Goal: Check status: Check status

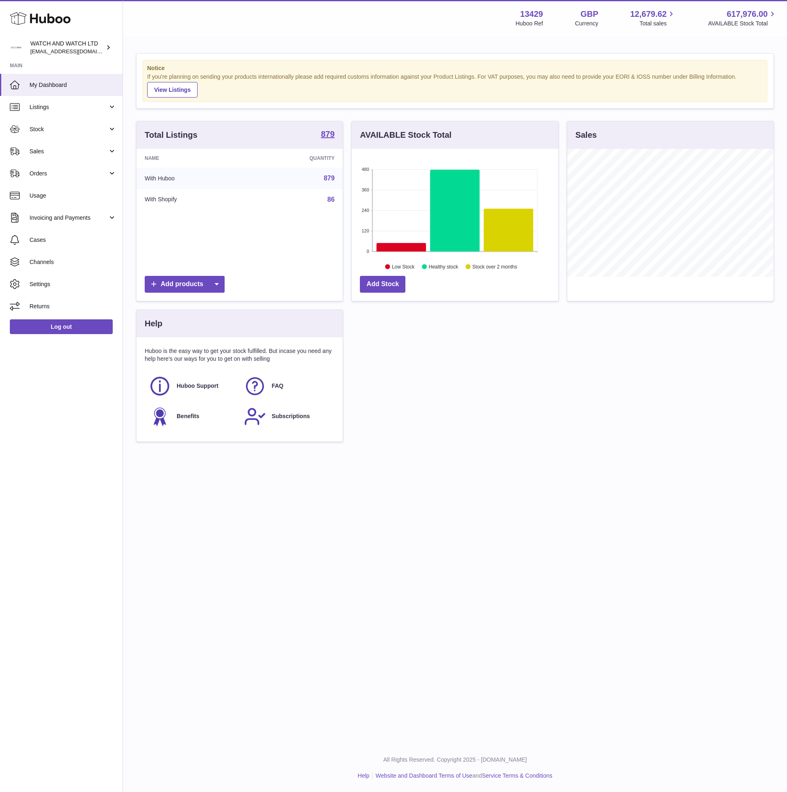
scroll to position [128, 206]
click at [349, 71] on strong "Notice" at bounding box center [455, 68] width 616 height 8
click at [59, 138] on link "Stock" at bounding box center [61, 129] width 123 height 22
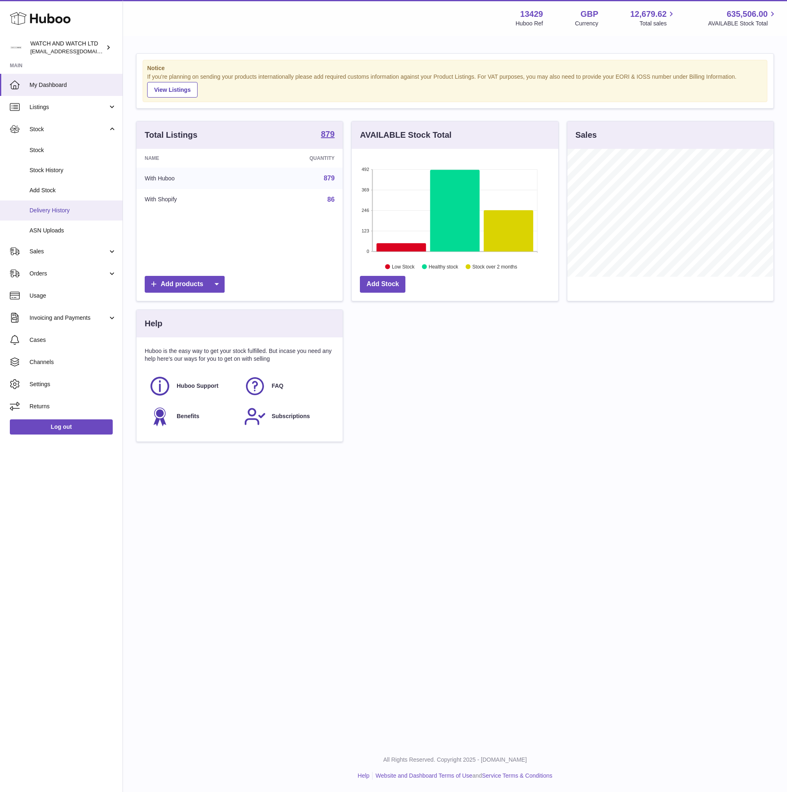
click at [70, 207] on span "Delivery History" at bounding box center [73, 211] width 87 height 8
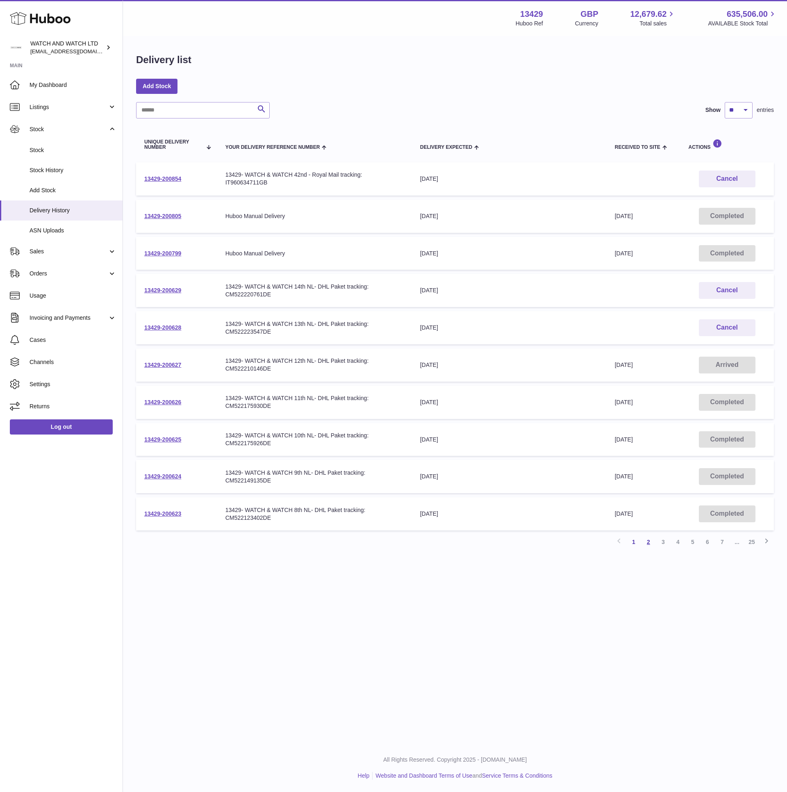
click at [650, 535] on link "2" at bounding box center [648, 542] width 15 height 15
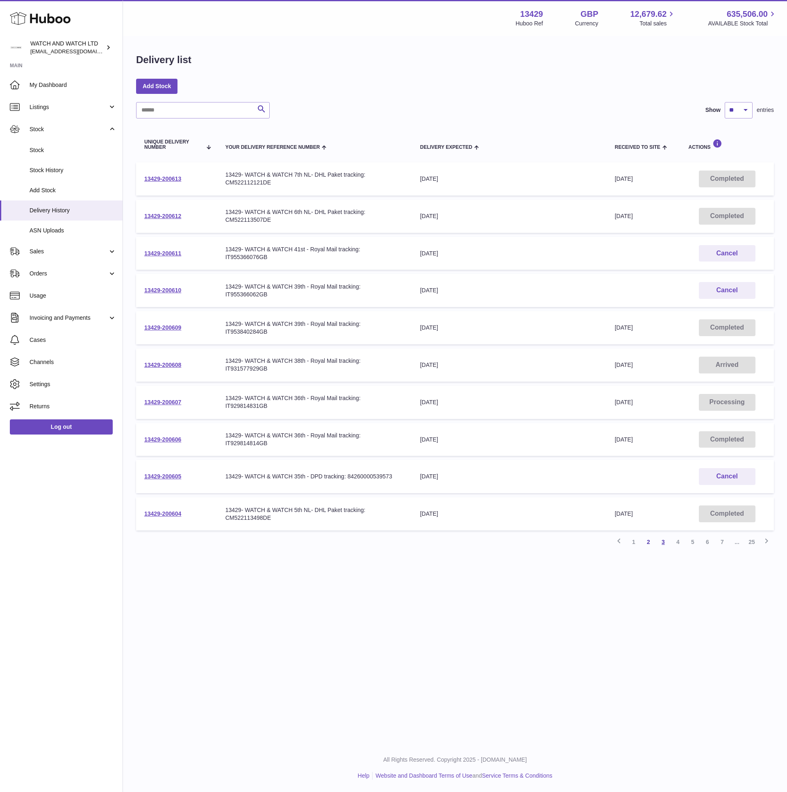
click at [665, 535] on link "3" at bounding box center [663, 542] width 15 height 15
click at [649, 538] on link "2" at bounding box center [648, 542] width 15 height 15
click at [641, 386] on td "Received to Site 29th Sep 2025" at bounding box center [644, 402] width 74 height 33
click at [641, 406] on td "Received to Site 29th Sep 2025" at bounding box center [644, 402] width 74 height 33
click at [633, 402] on span "[DATE]" at bounding box center [624, 402] width 18 height 7
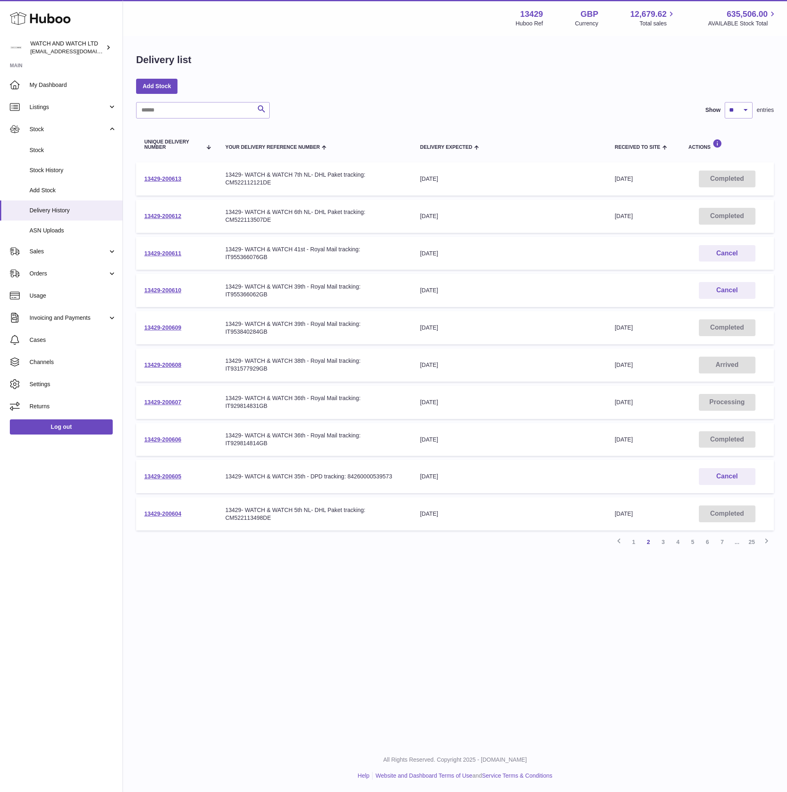
click at [633, 402] on span "[DATE]" at bounding box center [624, 402] width 18 height 7
click at [641, 445] on td "Received to Site 29th Sep 2025" at bounding box center [644, 439] width 74 height 33
click at [641, 439] on td "Received to Site 29th Sep 2025" at bounding box center [644, 439] width 74 height 33
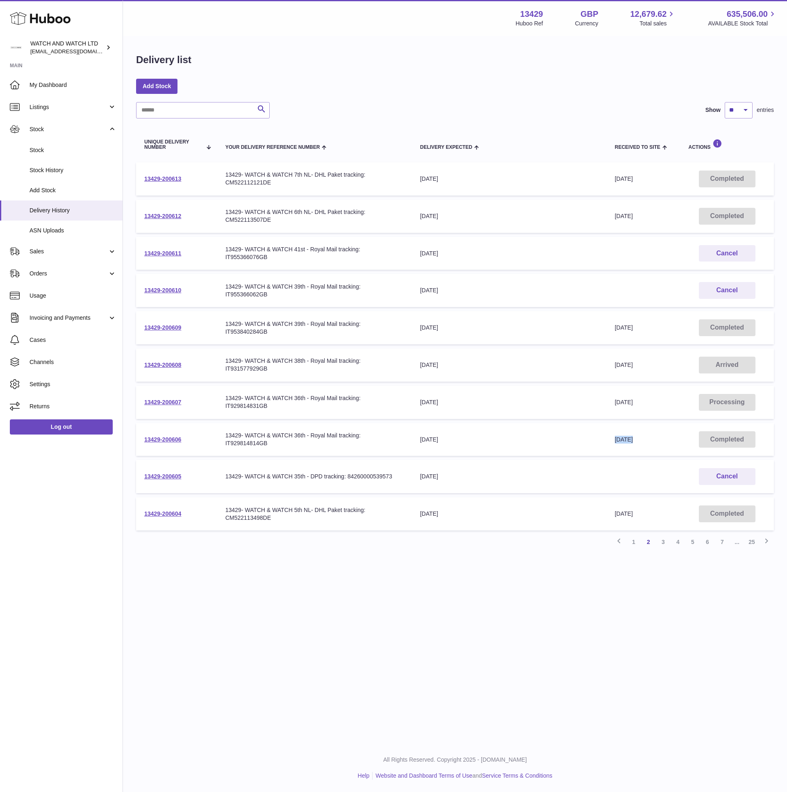
click at [641, 439] on td "Received to Site 29th Sep 2025" at bounding box center [644, 439] width 74 height 33
click at [643, 470] on td "Received to Site" at bounding box center [644, 476] width 74 height 33
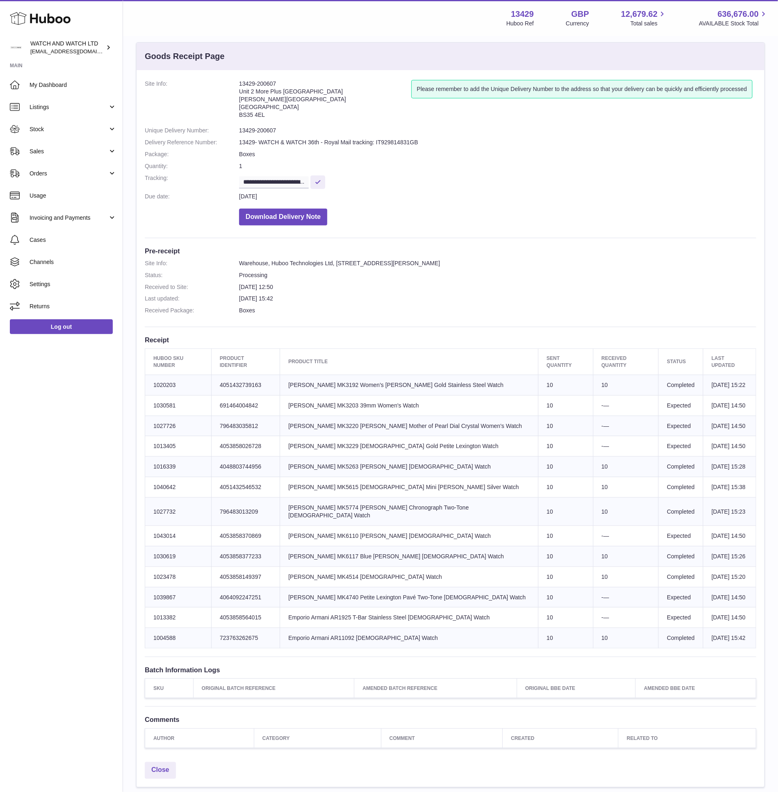
scroll to position [16, 0]
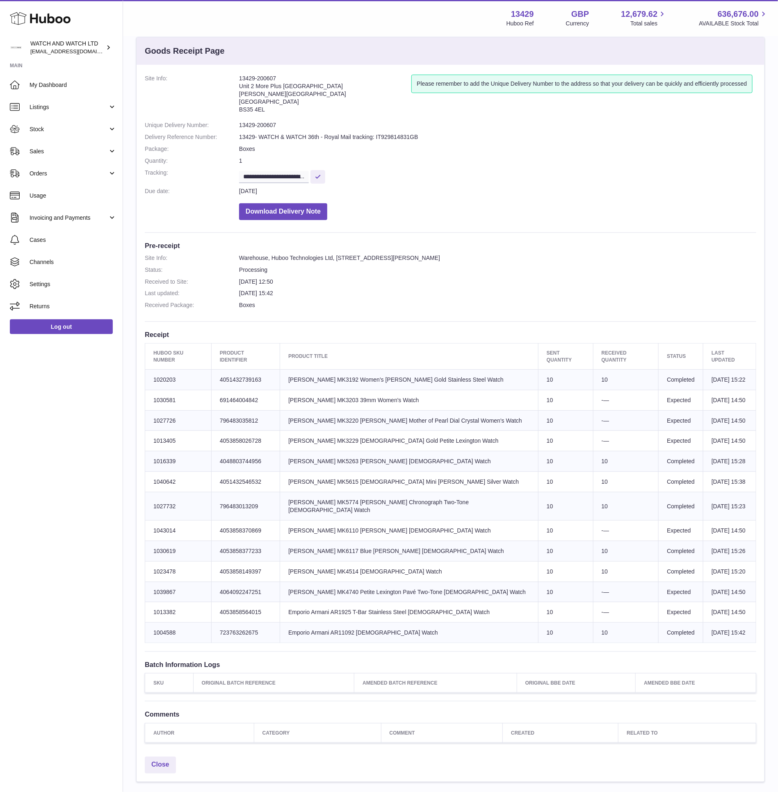
click at [350, 455] on td "Product title Michael Kors MK5263 Blair Ladies Watch" at bounding box center [409, 462] width 258 height 21
click at [353, 472] on td "Product title Michael Kors MK5615 Ladies Mini Parker Silver Watch" at bounding box center [409, 482] width 258 height 21
click at [350, 472] on td "Product title Michael Kors MK5615 Ladies Mini Parker Silver Watch" at bounding box center [409, 482] width 258 height 21
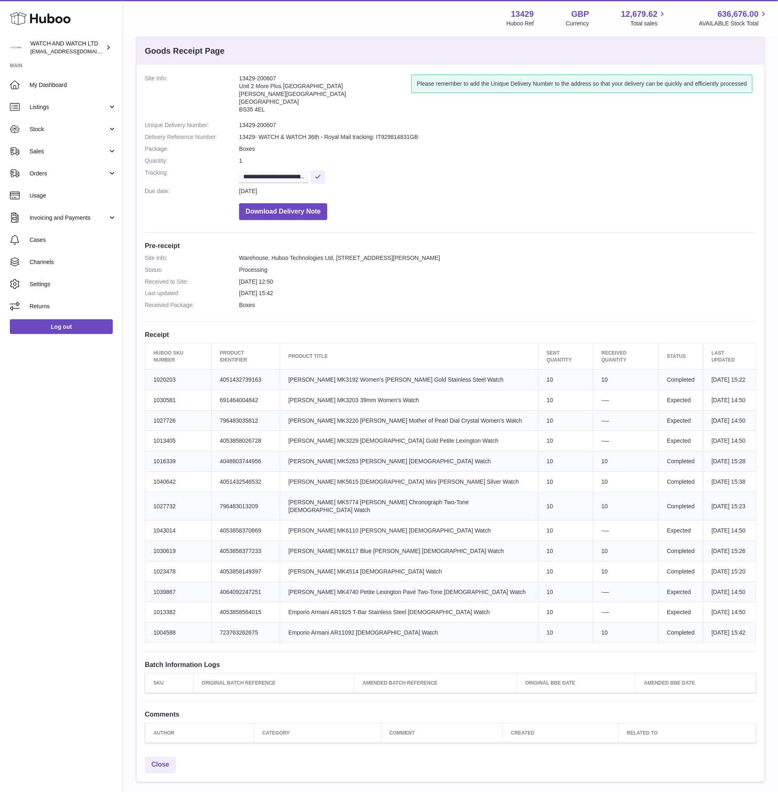
click at [335, 494] on td "Product title Michael Kors MK5774 Parker Chronograph Two-Tone Ladies Watch" at bounding box center [409, 507] width 258 height 28
click at [336, 495] on td "Product title Michael Kors MK5774 Parker Chronograph Two-Tone Ladies Watch" at bounding box center [409, 507] width 258 height 28
click at [341, 520] on td "Product title Michael Kors MK6110 Parker Ladies Watch" at bounding box center [409, 530] width 258 height 21
click at [349, 493] on td "Product title Michael Kors MK5774 Parker Chronograph Two-Tone Ladies Watch" at bounding box center [409, 507] width 258 height 28
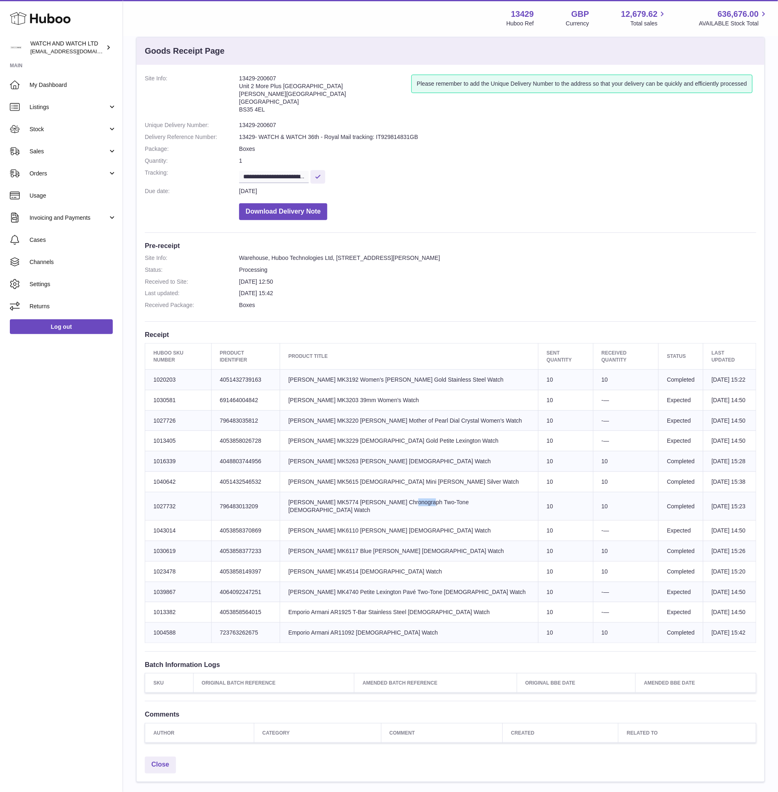
click at [349, 493] on td "Product title Michael Kors MK5774 Parker Chronograph Two-Tone Ladies Watch" at bounding box center [409, 507] width 258 height 28
copy td "MK5774"
click at [58, 130] on span "Stock" at bounding box center [69, 130] width 78 height 8
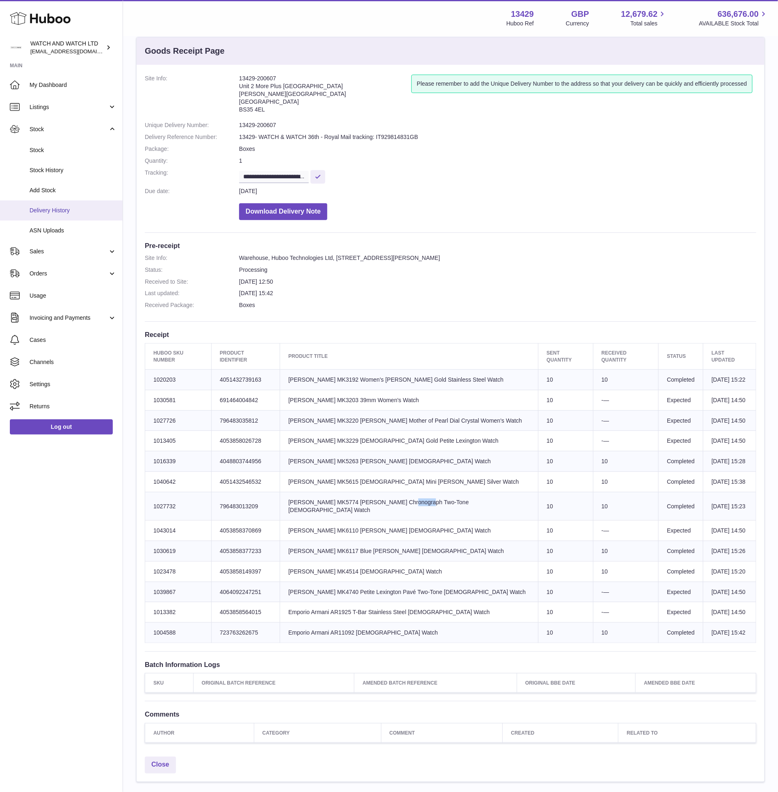
click at [57, 203] on link "Delivery History" at bounding box center [61, 211] width 123 height 20
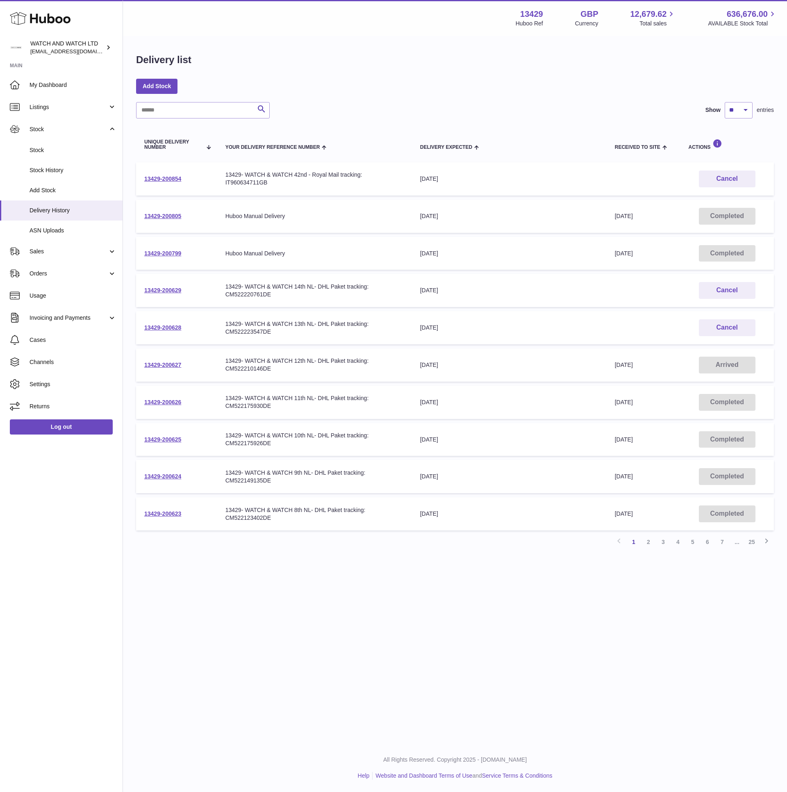
click at [645, 229] on td "Received to Site [DATE]" at bounding box center [644, 216] width 74 height 33
click at [633, 218] on span "[DATE]" at bounding box center [624, 216] width 18 height 7
click at [654, 537] on link "2" at bounding box center [648, 542] width 15 height 15
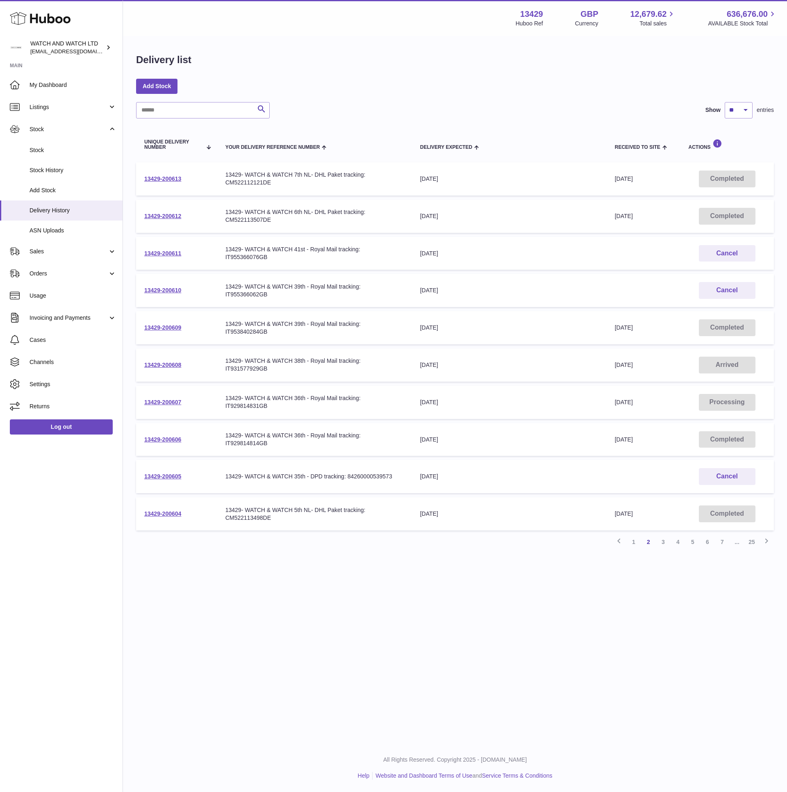
click at [509, 86] on div "Add Stock" at bounding box center [455, 86] width 638 height 15
click at [65, 100] on link "Listings" at bounding box center [61, 107] width 123 height 22
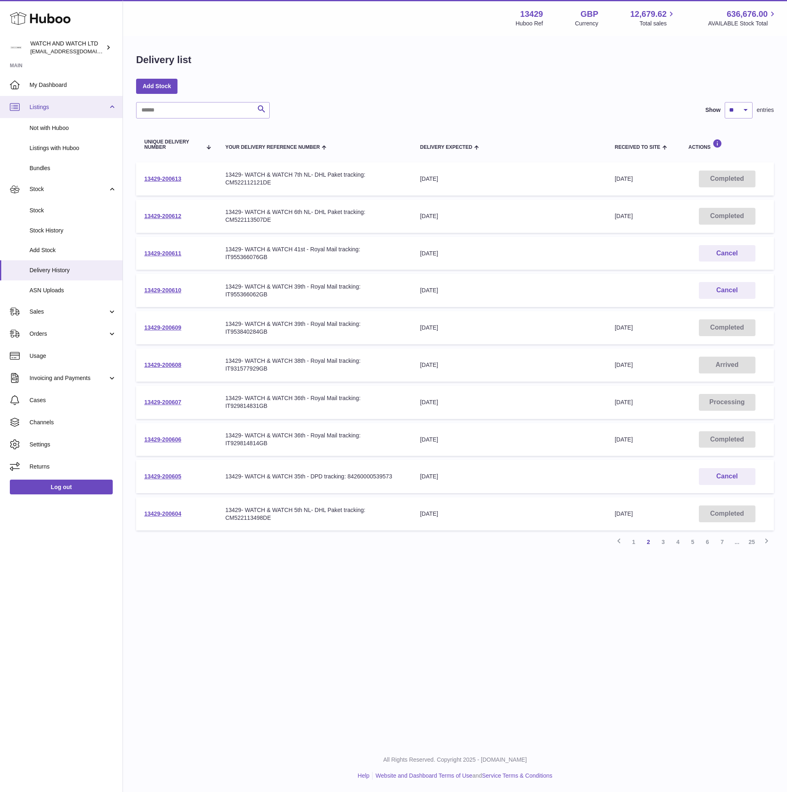
click at [58, 105] on span "Listings" at bounding box center [69, 107] width 78 height 8
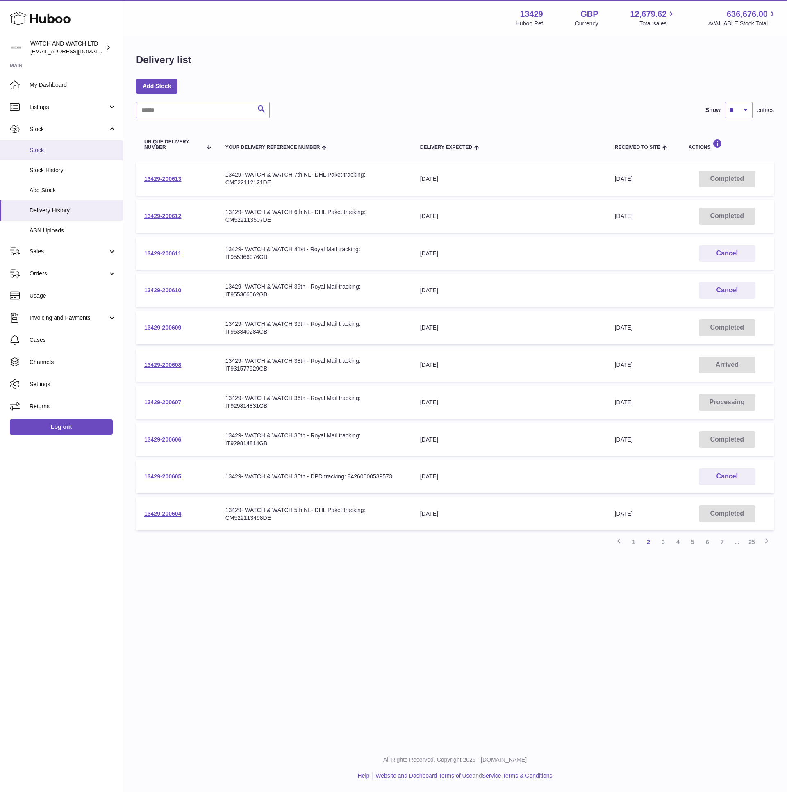
click at [64, 141] on link "Stock" at bounding box center [61, 150] width 123 height 20
click at [63, 136] on link "Stock" at bounding box center [61, 129] width 123 height 22
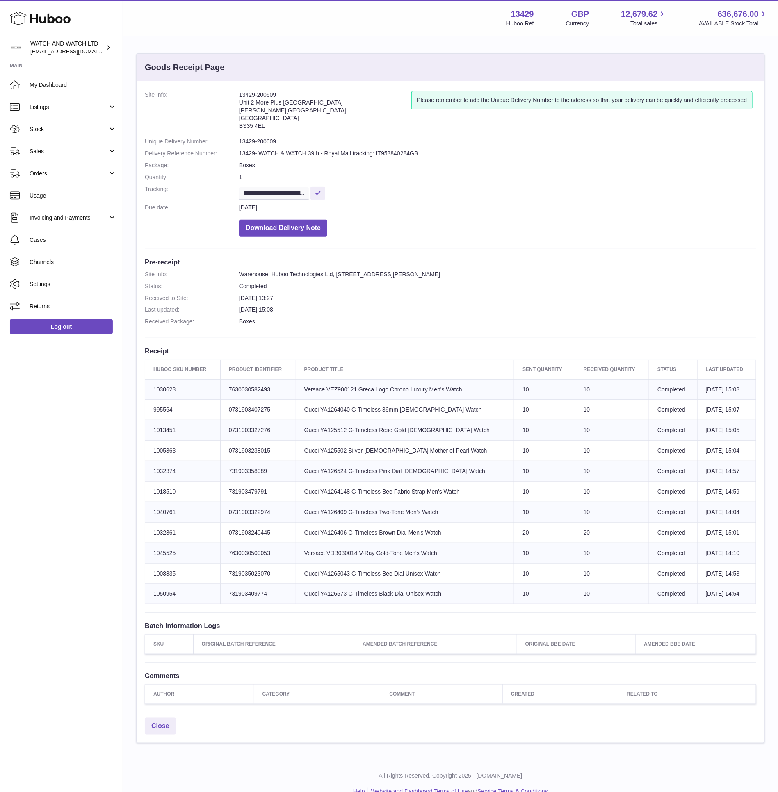
click at [345, 388] on td "Product title Versace VEZ900121 Greca Logo Chrono Luxury Men's Watch" at bounding box center [405, 389] width 219 height 21
copy td "VEZ900121"
click at [342, 515] on td "Product title Gucci YA126409 G-Timeless Two-Tone Men's Watch" at bounding box center [405, 512] width 219 height 21
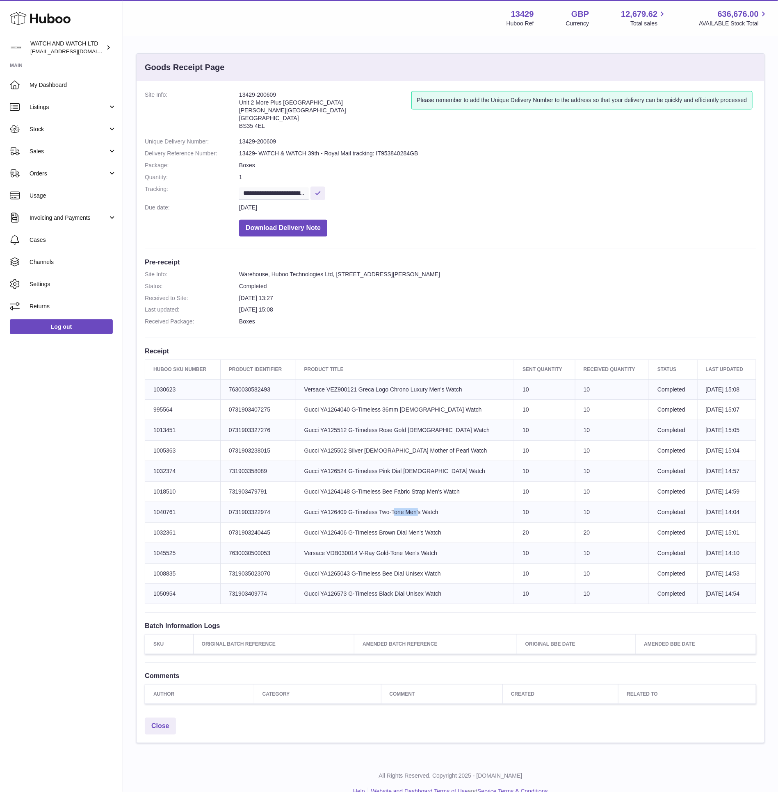
copy td "YA126409"
click at [341, 536] on td "Product title Gucci YA126406 G-Timeless Brown Dial Men's Watch" at bounding box center [405, 533] width 219 height 21
copy td "YA126406"
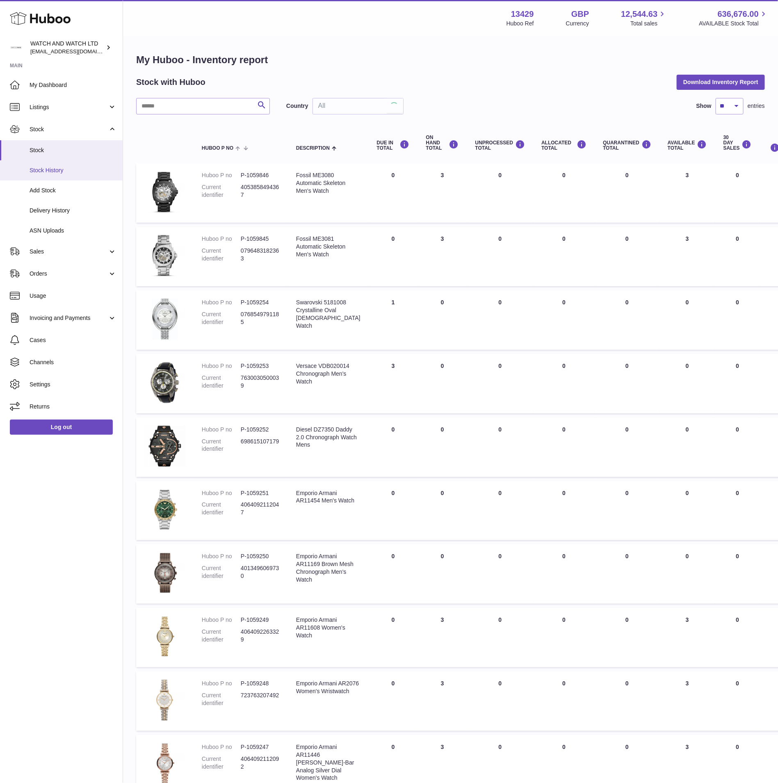
click at [51, 167] on span "Stock History" at bounding box center [73, 171] width 87 height 8
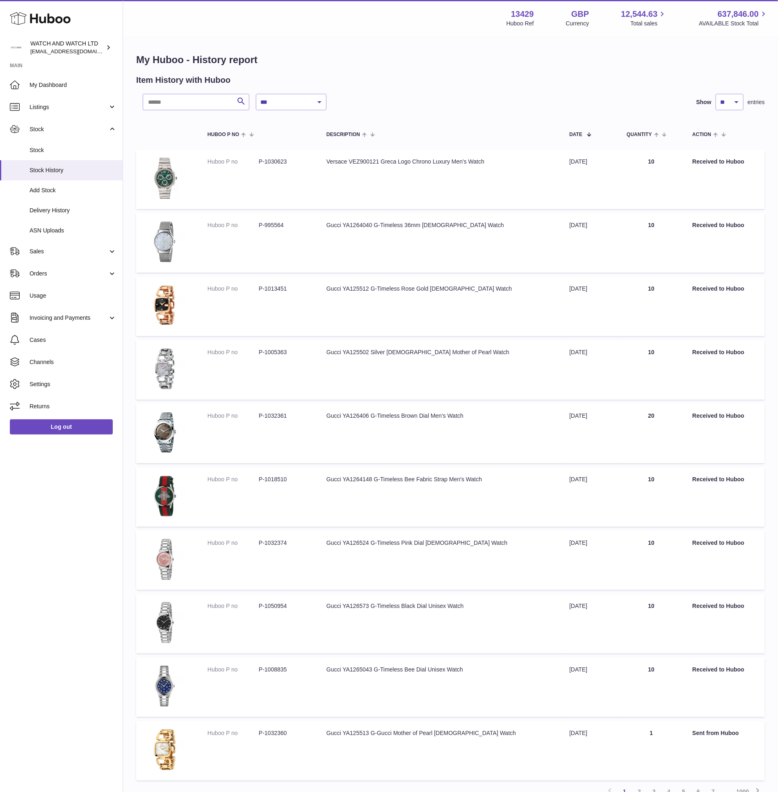
click at [374, 94] on div "**********" at bounding box center [474, 102] width 436 height 16
click at [367, 160] on td "Description Versace VEZ900121 Greca Logo Chrono Luxury Men's Watch" at bounding box center [439, 179] width 243 height 59
click at [367, 208] on td "Description Versace VEZ900121 Greca Logo Chrono Luxury Men's Watch" at bounding box center [439, 179] width 243 height 59
click at [358, 157] on td "Description Versace VEZ900121 Greca Logo Chrono Luxury Men's Watch" at bounding box center [439, 179] width 243 height 59
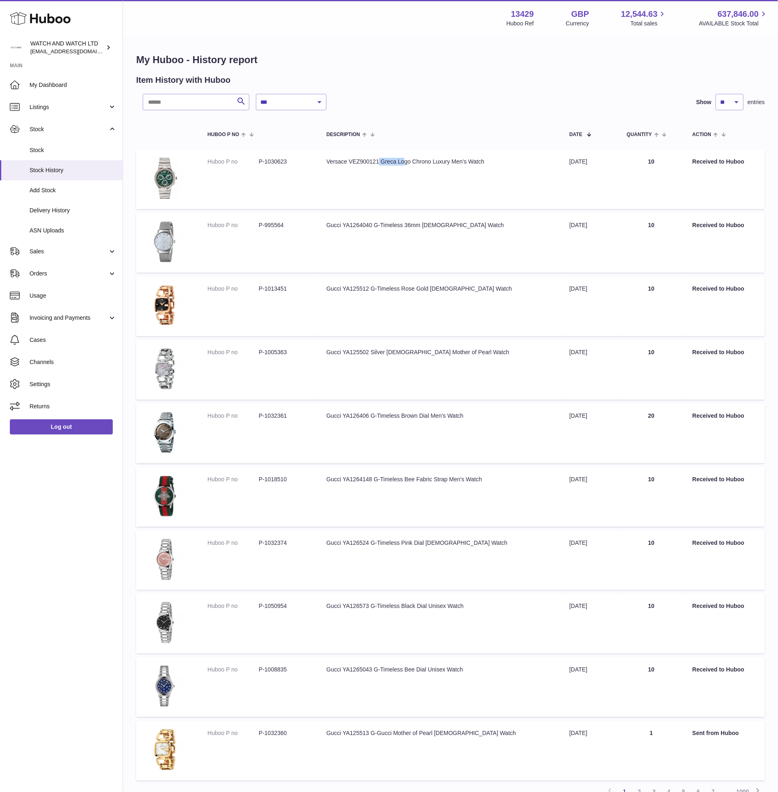
click at [358, 157] on td "Description Versace VEZ900121 Greca Logo Chrono Luxury Men's Watch" at bounding box center [439, 179] width 243 height 59
click at [367, 475] on td "Description Gucci YA1264148 G-Timeless Bee Fabric Strap Men's Watch" at bounding box center [439, 497] width 243 height 59
copy td "YA1264148"
click at [445, 94] on div "**********" at bounding box center [474, 102] width 436 height 16
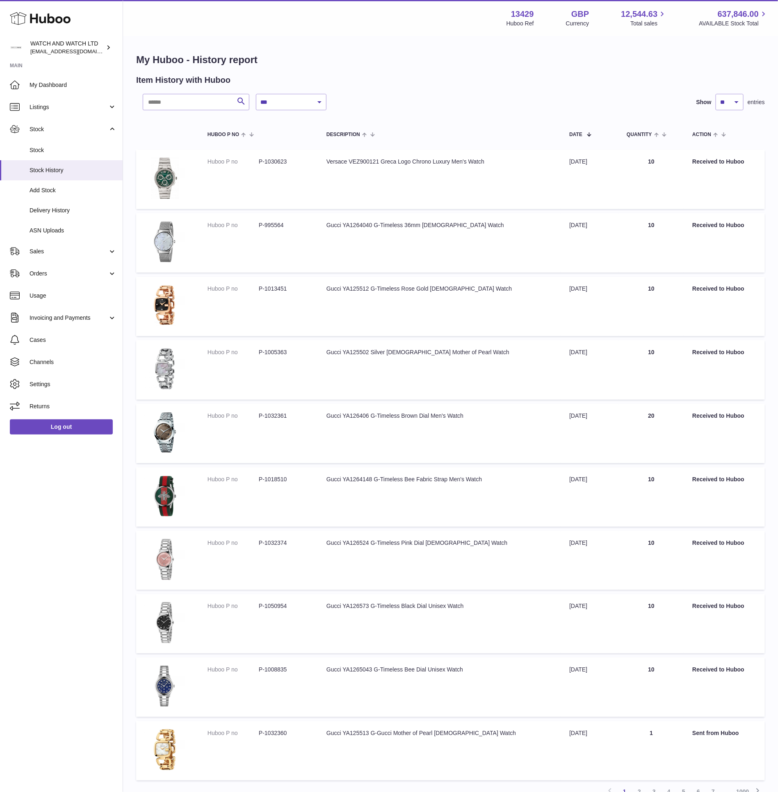
click at [360, 161] on td "Description Versace VEZ900121 Greca Logo Chrono Luxury Men's Watch" at bounding box center [439, 179] width 243 height 59
drag, startPoint x: 347, startPoint y: 222, endPoint x: 355, endPoint y: 222, distance: 8.2
click at [347, 222] on td "Description Gucci YA1264040 G-Timeless 36mm Ladies Watch" at bounding box center [439, 242] width 243 height 59
click at [355, 222] on td "Description Gucci YA1264040 G-Timeless 36mm Ladies Watch" at bounding box center [439, 242] width 243 height 59
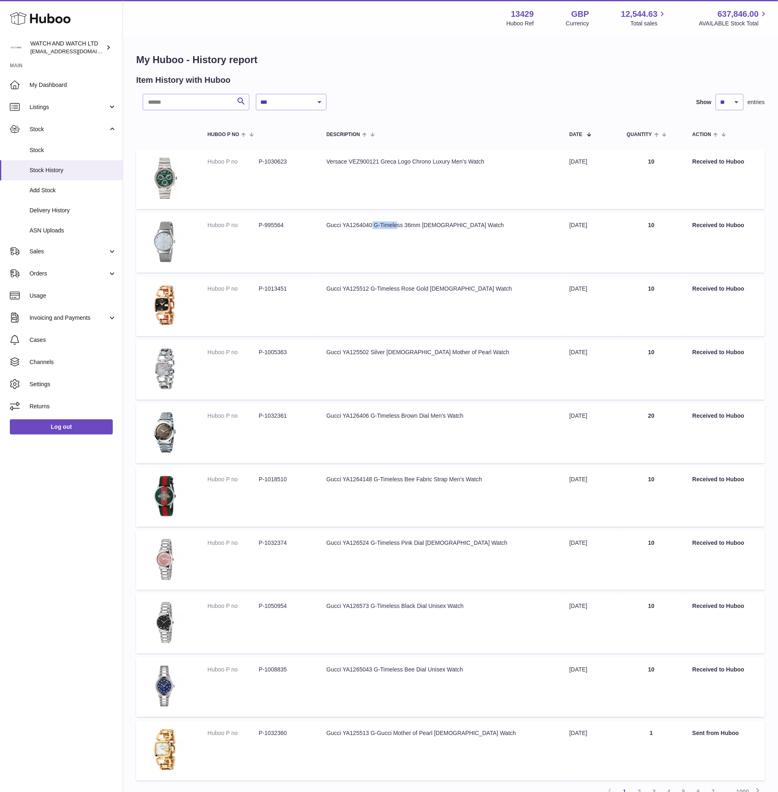
click at [355, 222] on td "Description Gucci YA1264040 G-Timeless 36mm Ladies Watch" at bounding box center [439, 242] width 243 height 59
copy td "YA1264040"
click at [71, 208] on span "Delivery History" at bounding box center [73, 211] width 87 height 8
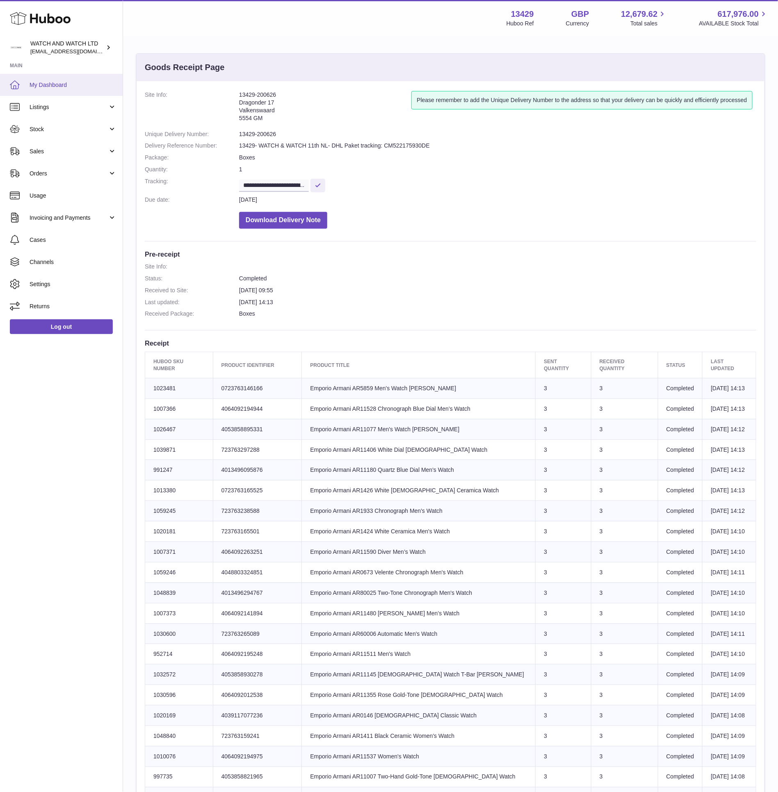
click at [64, 78] on link "My Dashboard" at bounding box center [61, 85] width 123 height 22
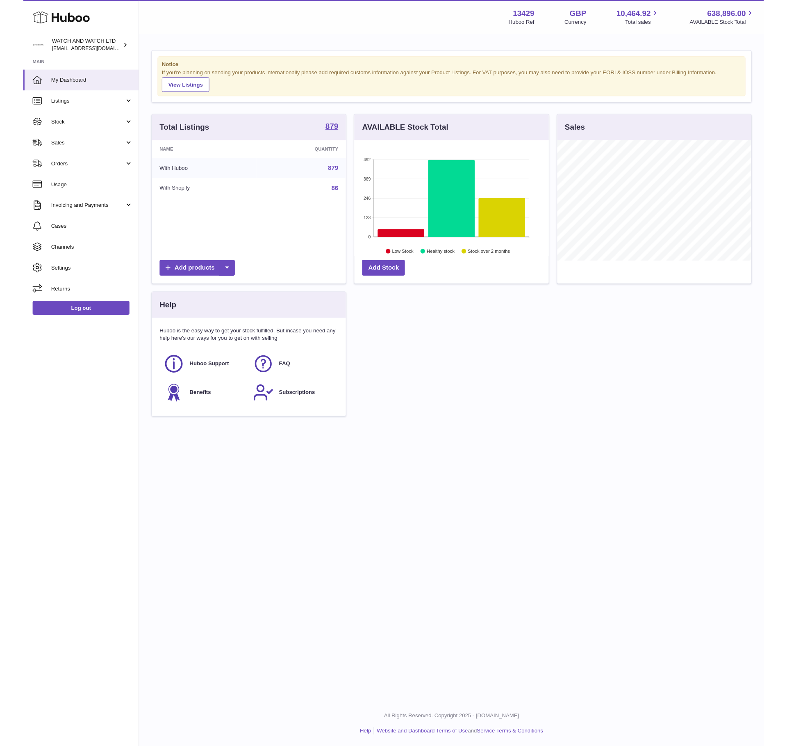
scroll to position [128, 206]
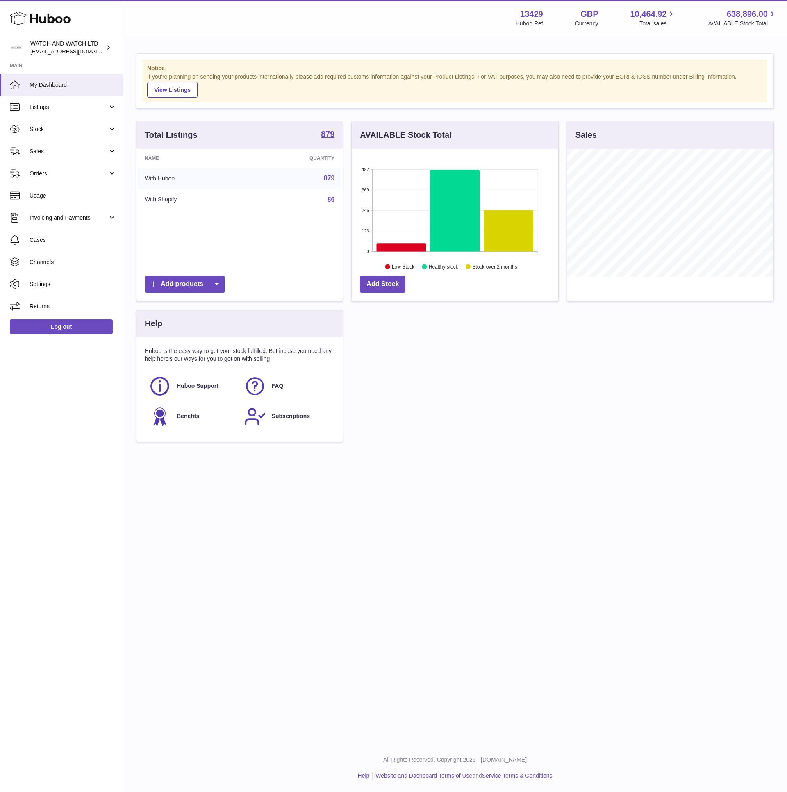
click at [468, 78] on div "If you're planning on sending your products internationally please add required…" at bounding box center [455, 85] width 616 height 25
drag, startPoint x: 429, startPoint y: 84, endPoint x: 434, endPoint y: 78, distance: 8.1
click at [429, 84] on div "If you're planning on sending your products internationally please add required…" at bounding box center [455, 85] width 616 height 25
click at [434, 78] on div "If you're planning on sending your products internationally please add required…" at bounding box center [455, 85] width 616 height 25
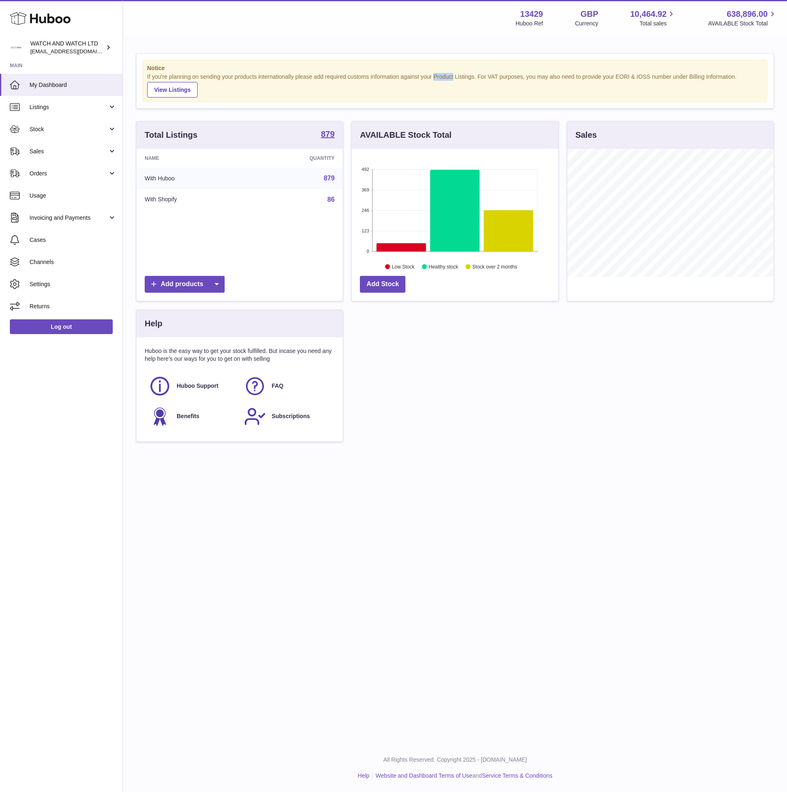
click at [434, 78] on div "If you're planning on sending your products internationally please add required…" at bounding box center [455, 85] width 616 height 25
click at [430, 75] on div "If you're planning on sending your products internationally please add required…" at bounding box center [455, 85] width 616 height 25
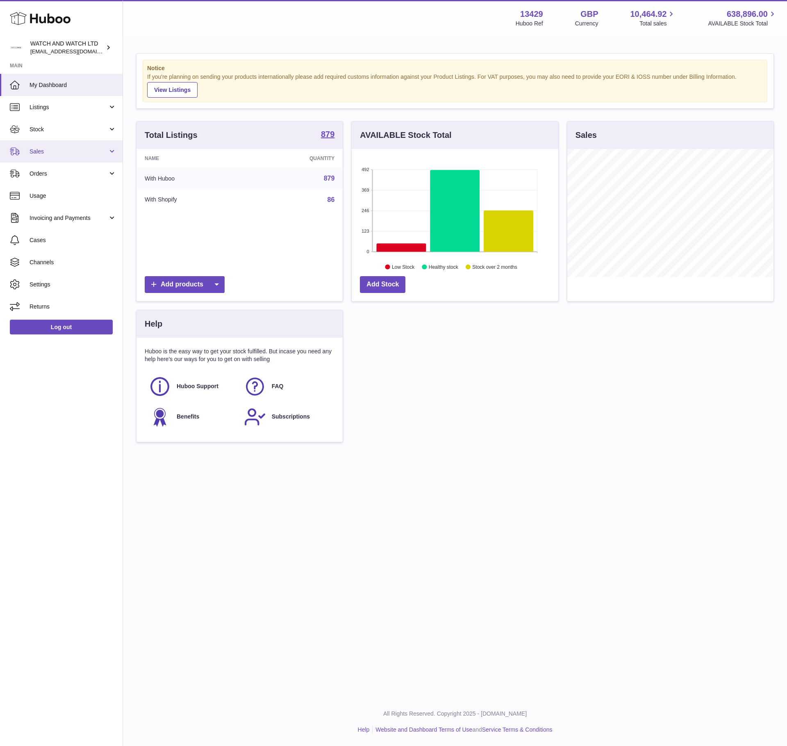
click at [58, 157] on link "Sales" at bounding box center [61, 151] width 123 height 22
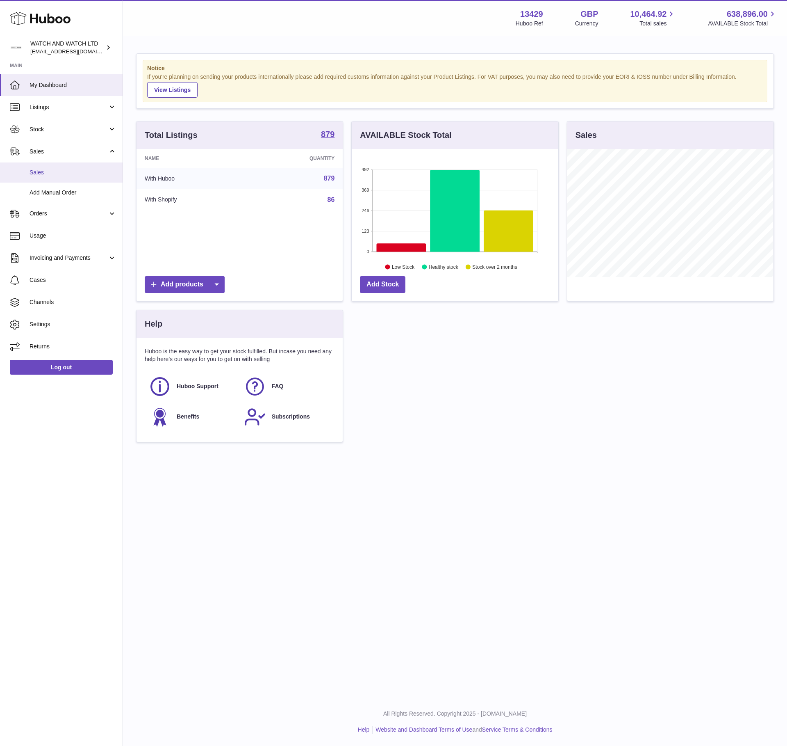
click at [66, 176] on span "Sales" at bounding box center [73, 173] width 87 height 8
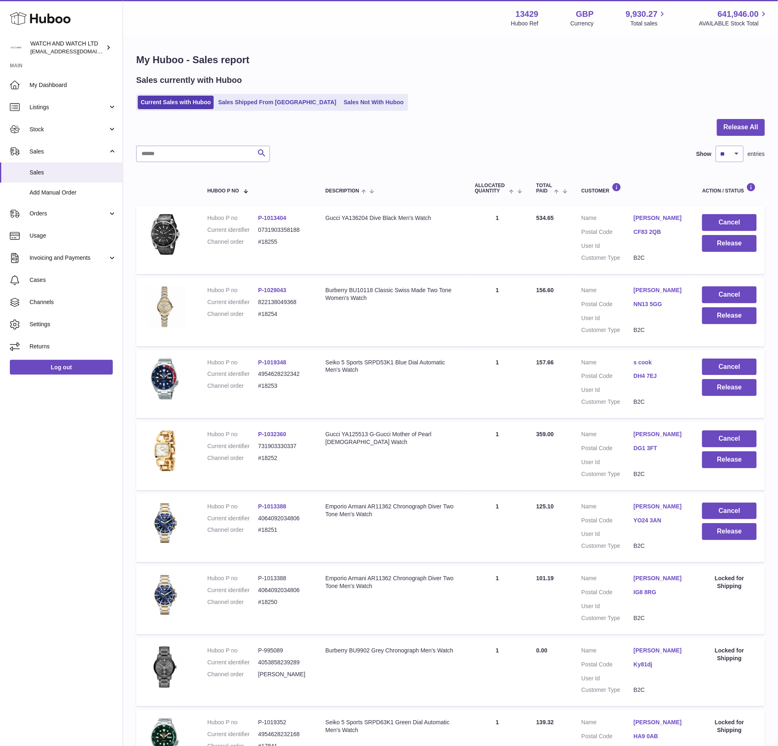
click at [502, 104] on div "Current Sales with Huboo Sales Shipped From Huboo Sales Not With Huboo" at bounding box center [450, 102] width 629 height 17
click at [733, 122] on button "Release All" at bounding box center [741, 127] width 48 height 17
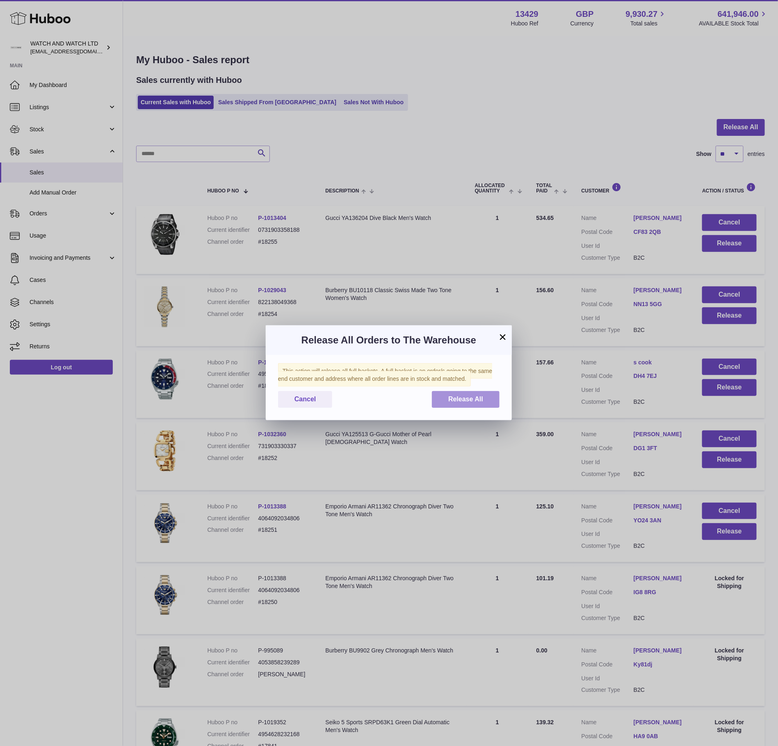
click at [471, 402] on span "Release All" at bounding box center [465, 398] width 35 height 7
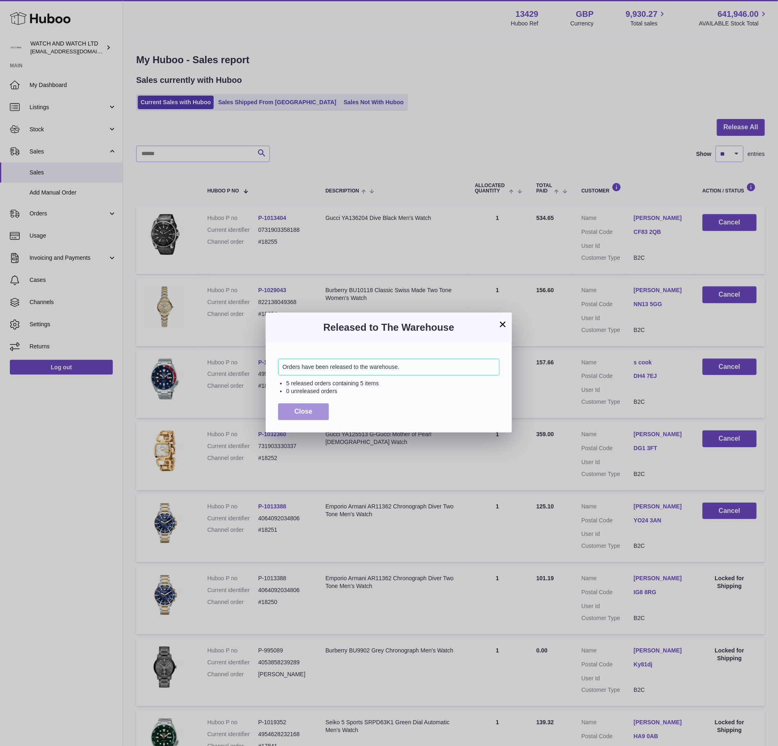
click at [318, 408] on button "Close" at bounding box center [303, 411] width 51 height 17
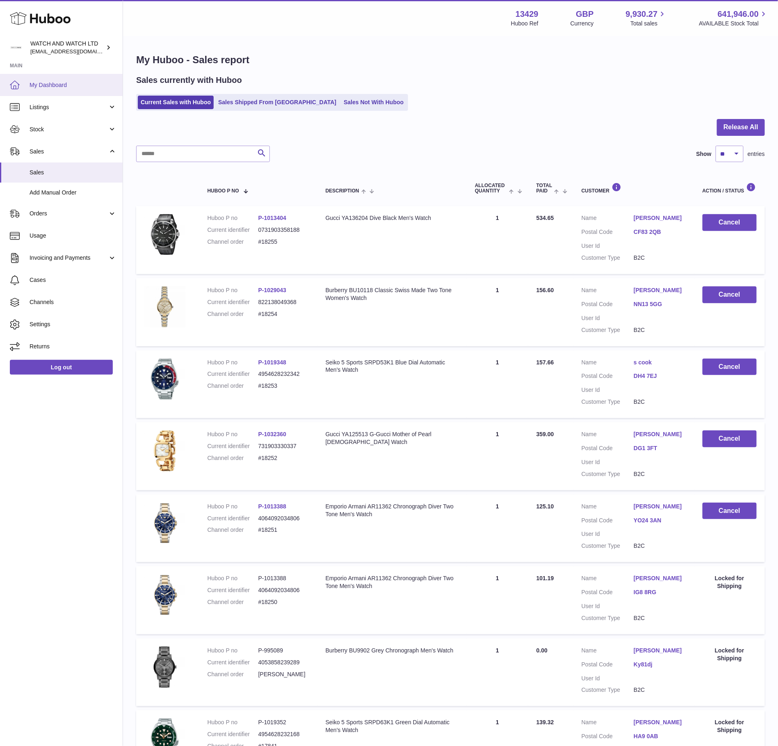
drag, startPoint x: 52, startPoint y: 69, endPoint x: 56, endPoint y: 77, distance: 8.4
click at [52, 70] on strong "Main" at bounding box center [61, 67] width 123 height 11
click at [57, 79] on link "My Dashboard" at bounding box center [61, 85] width 123 height 22
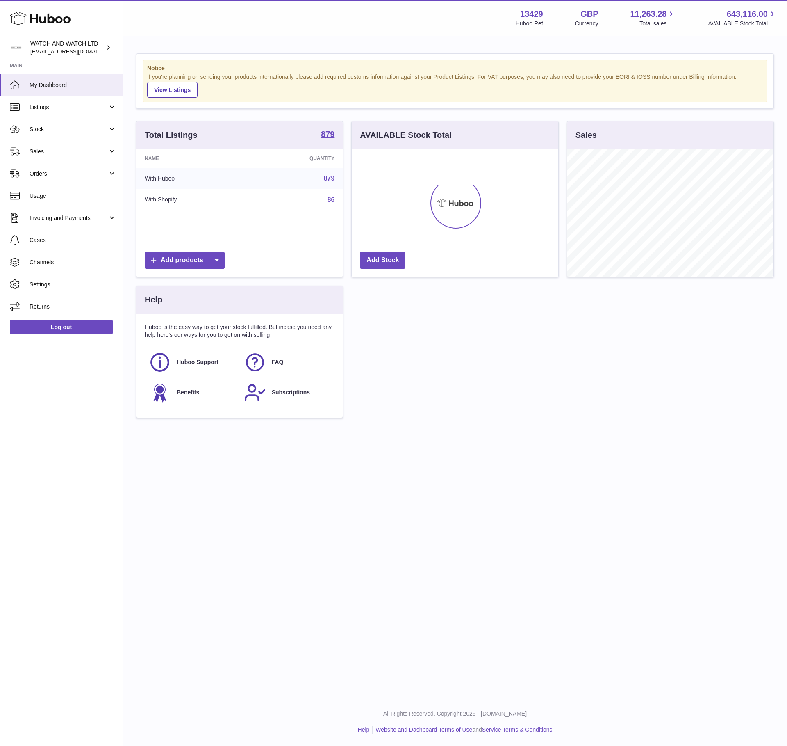
scroll to position [128, 206]
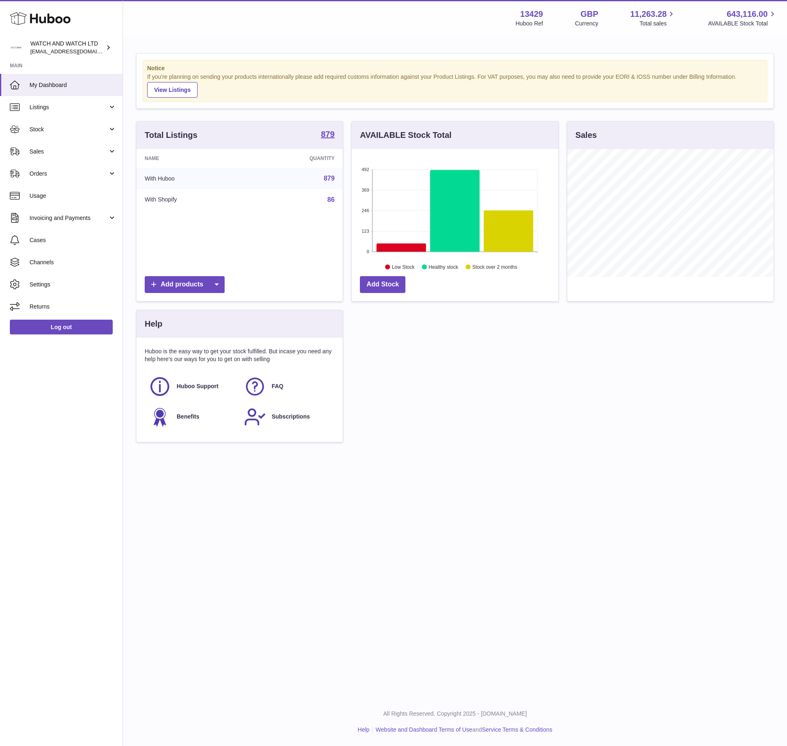
click at [501, 348] on div "Total Listings 879 Name Quantity With Huboo 879 With Shopify 86 Add products AV…" at bounding box center [455, 285] width 646 height 329
click at [55, 134] on link "Stock" at bounding box center [61, 129] width 123 height 22
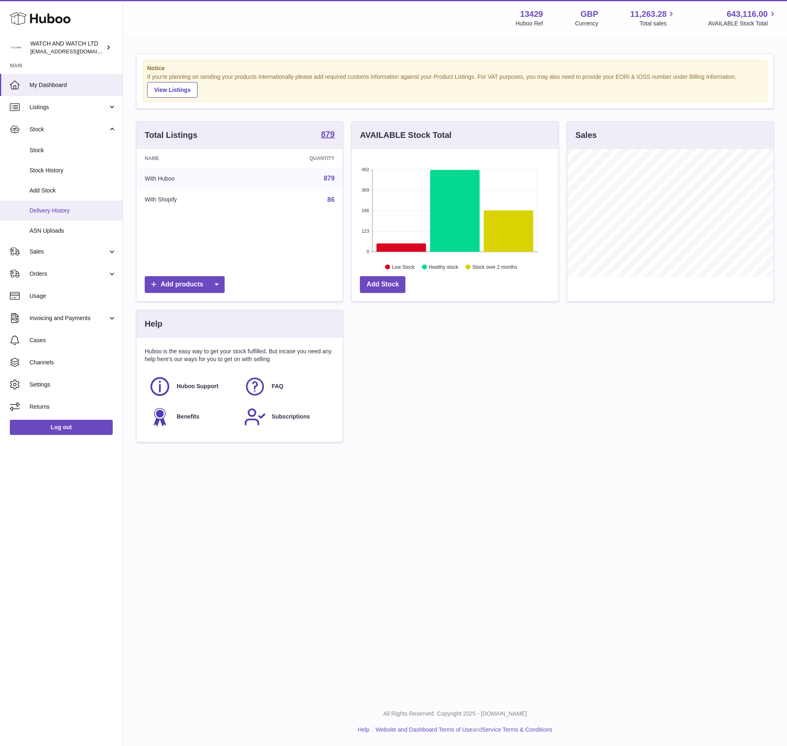
click at [59, 208] on span "Delivery History" at bounding box center [73, 211] width 87 height 8
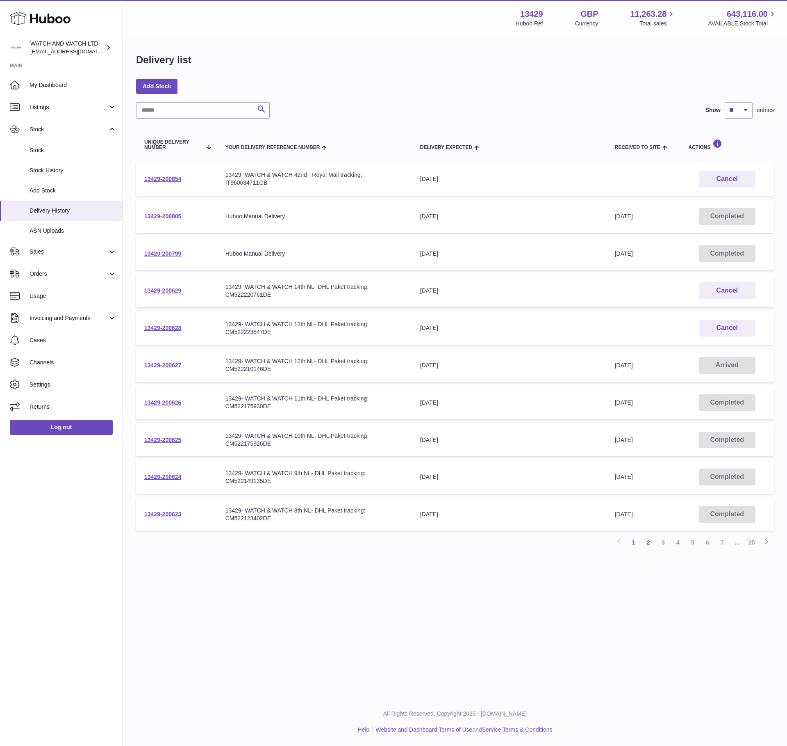
click at [653, 540] on link "2" at bounding box center [648, 542] width 15 height 15
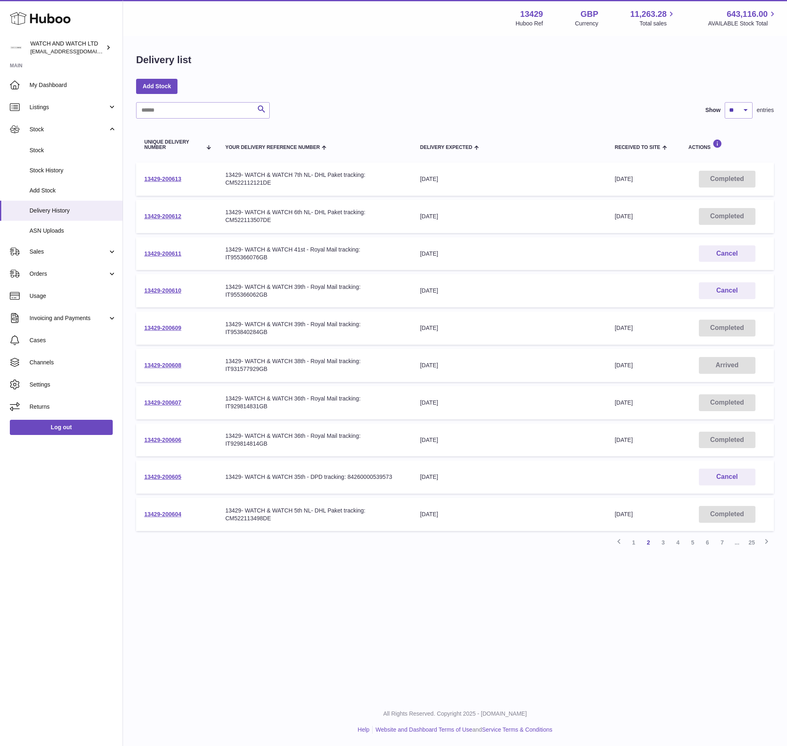
click at [258, 293] on div "13429- WATCH & WATCH 39th - Royal Mail tracking: IT955366062GB" at bounding box center [315, 291] width 178 height 16
copy div "IT955366062GB"
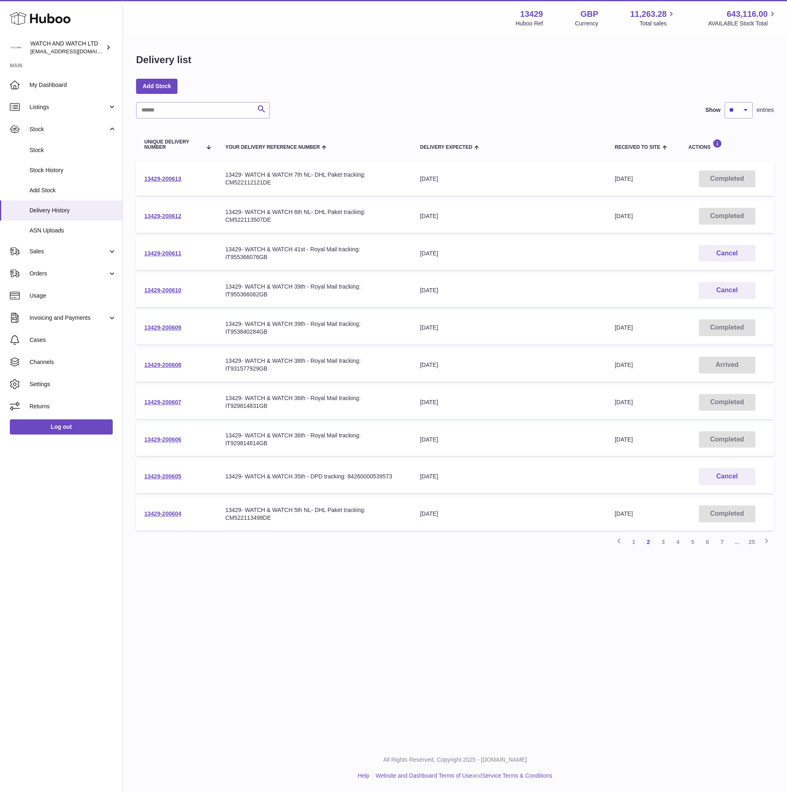
click at [582, 294] on td "Delivery Expected 24th Sep 2025" at bounding box center [509, 290] width 195 height 33
click at [170, 399] on link "13429-200607" at bounding box center [162, 402] width 37 height 7
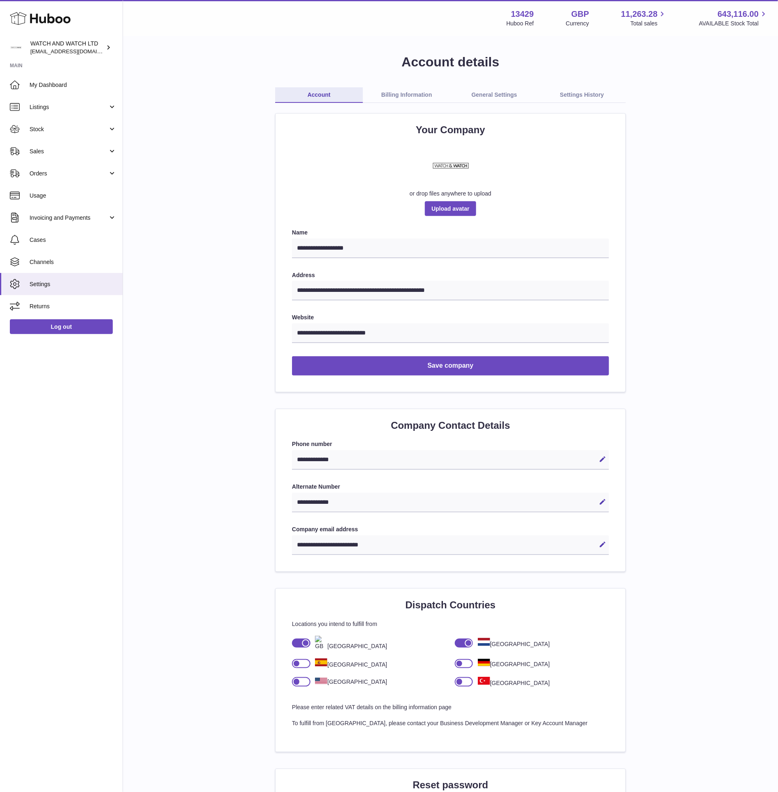
click at [587, 95] on link "Settings History" at bounding box center [582, 95] width 88 height 16
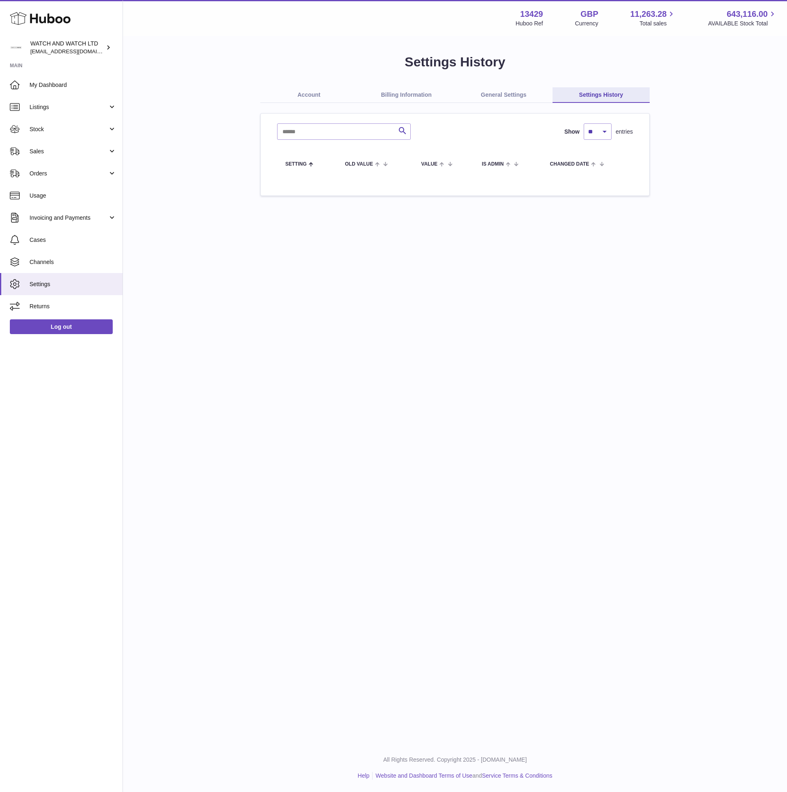
click at [395, 81] on div "Settings History Account Billing Information General Settings Settings History …" at bounding box center [455, 124] width 638 height 143
click at [425, 97] on link "Billing Information" at bounding box center [407, 95] width 98 height 16
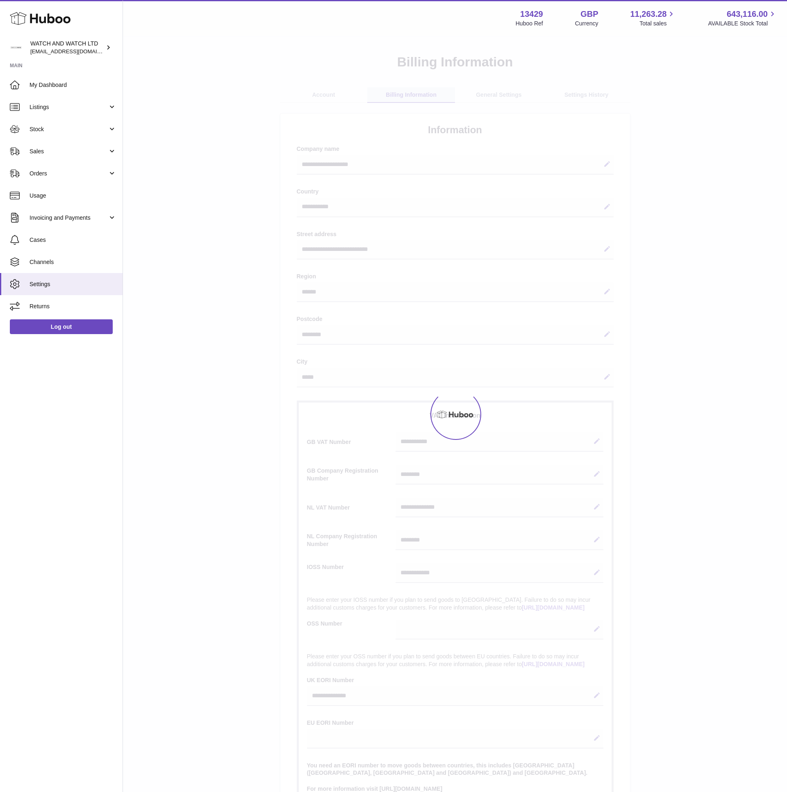
select select "**"
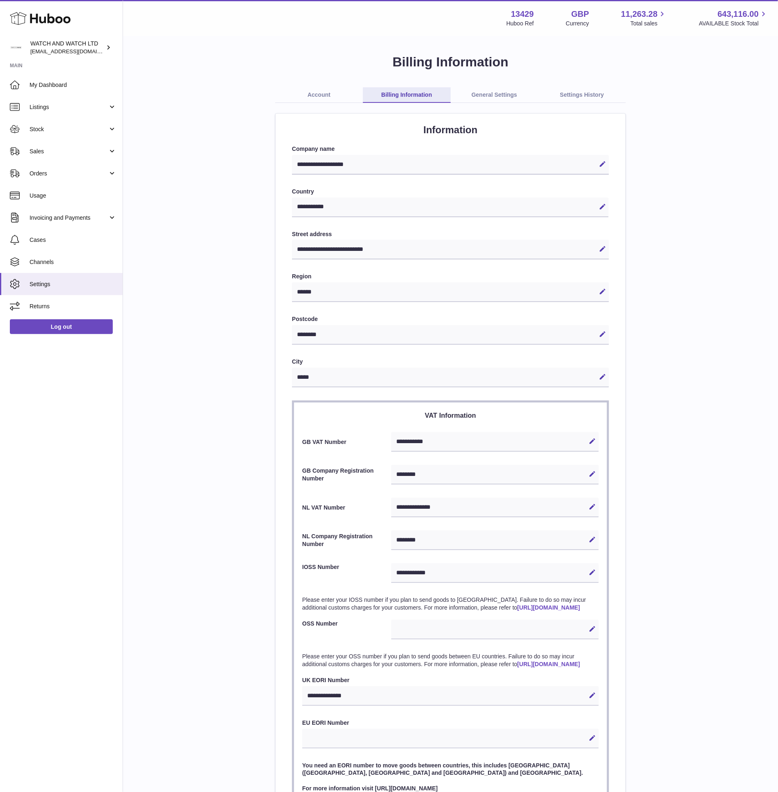
click at [481, 93] on link "General Settings" at bounding box center [495, 95] width 88 height 16
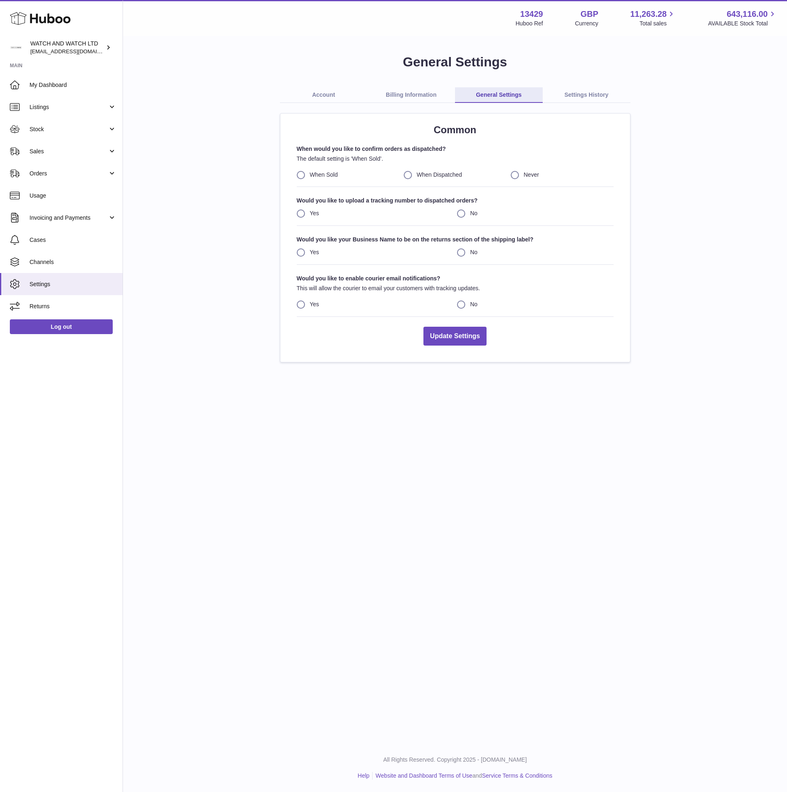
click at [590, 103] on div "Account Billing Information General Settings Settings History Common When would…" at bounding box center [455, 224] width 351 height 275
click at [591, 87] on link "Settings History" at bounding box center [587, 95] width 88 height 16
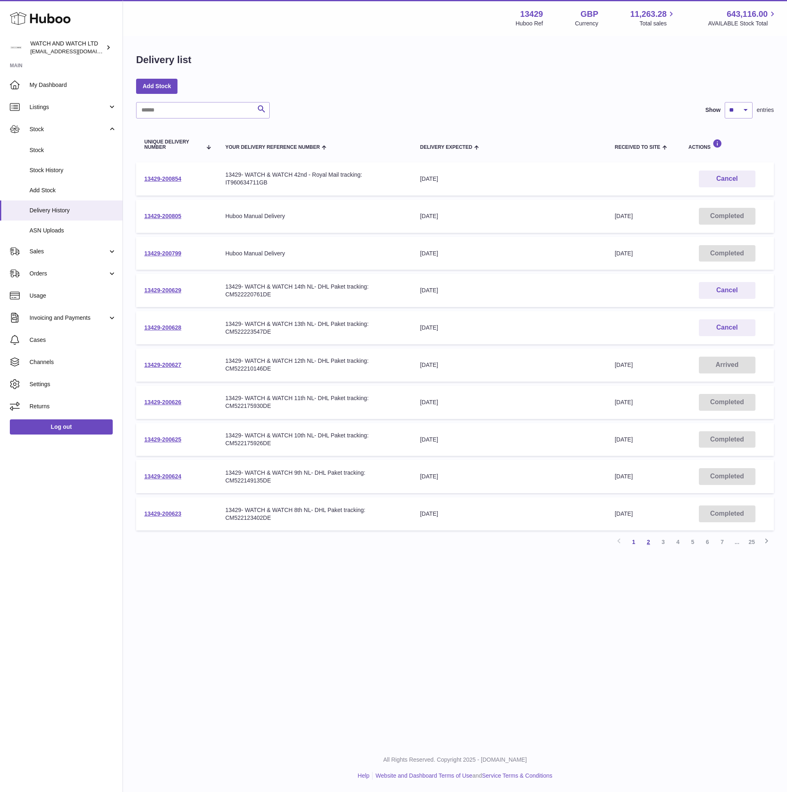
click at [648, 539] on link "2" at bounding box center [648, 542] width 15 height 15
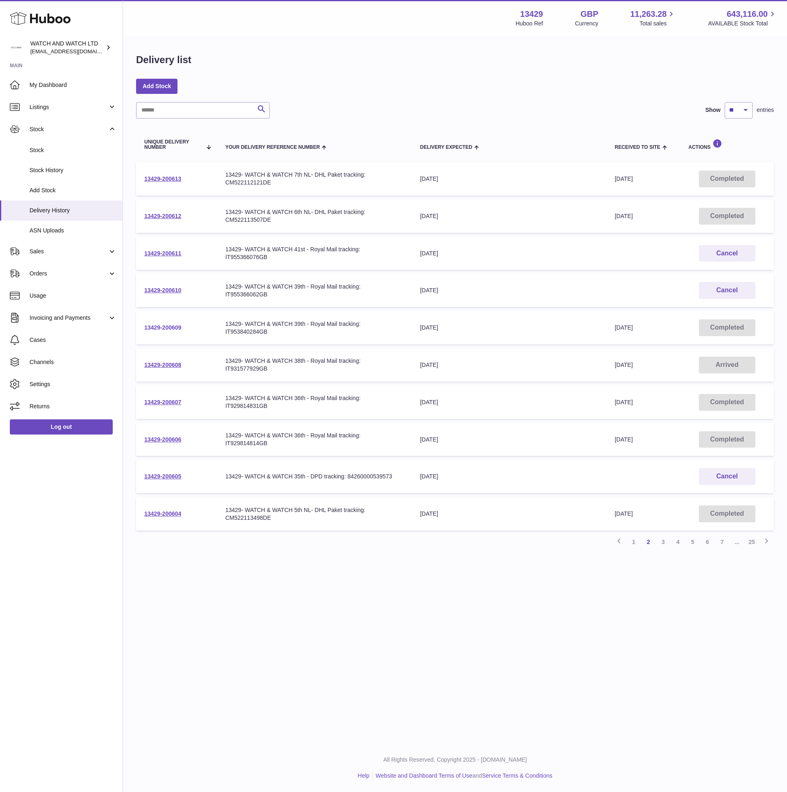
click at [156, 326] on link "13429-200609" at bounding box center [162, 327] width 37 height 7
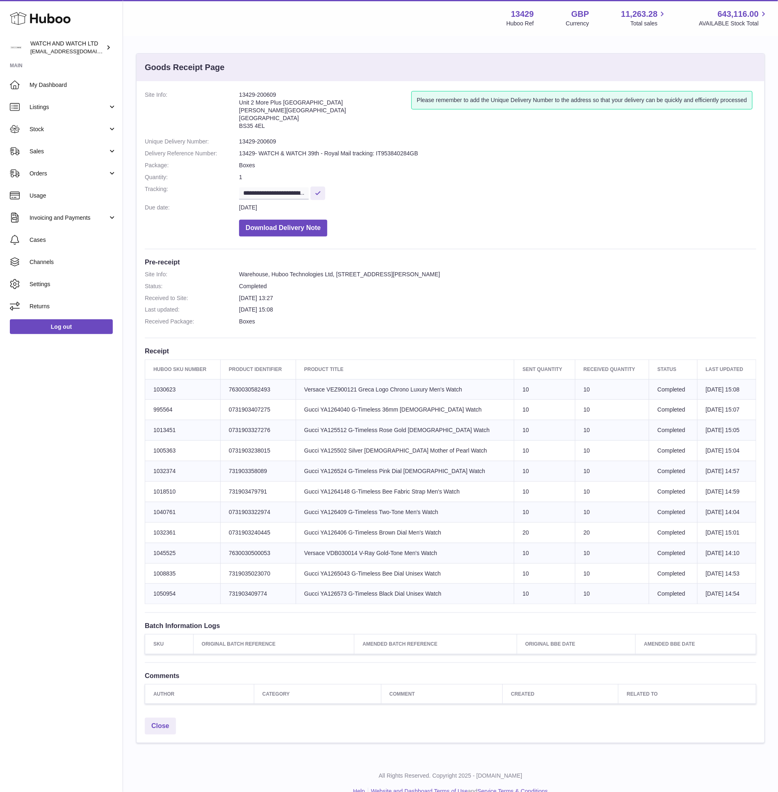
click at [340, 469] on td "Product title Gucci YA126524 G-Timeless Pink Dial [DEMOGRAPHIC_DATA] Watch" at bounding box center [405, 471] width 219 height 21
copy td "YA126524"
click at [344, 532] on td "Product title Gucci YA126406 G-Timeless Brown Dial Men's Watch" at bounding box center [405, 533] width 219 height 21
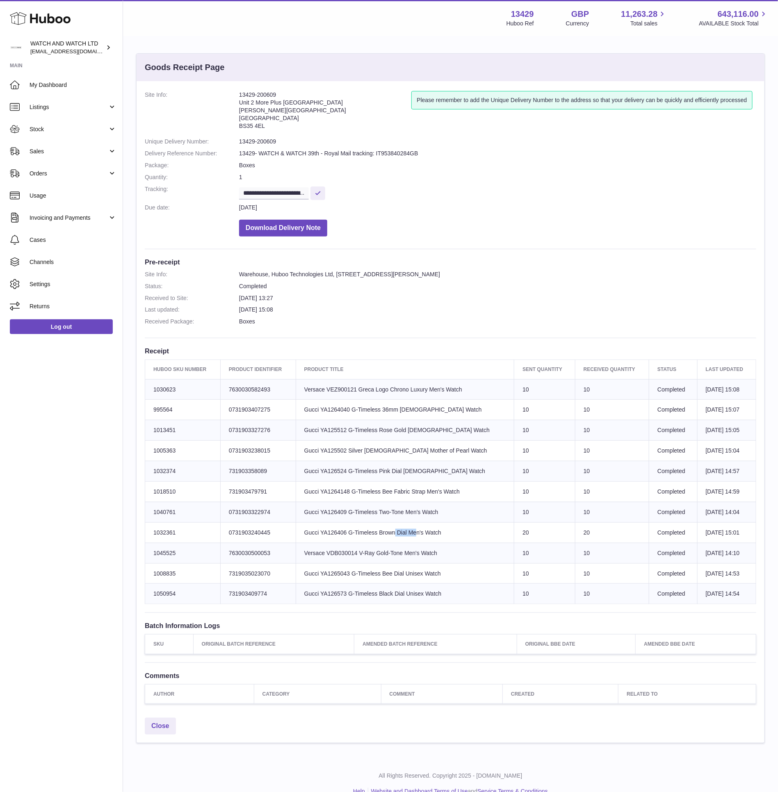
copy td "YA126406"
click at [82, 124] on link "Stock" at bounding box center [61, 129] width 123 height 22
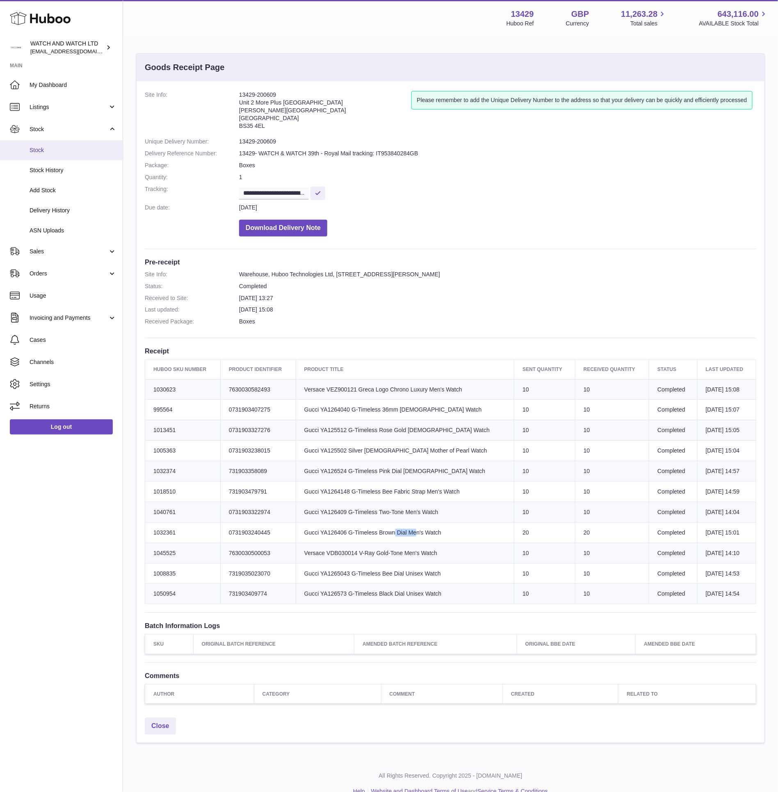
click at [78, 157] on link "Stock" at bounding box center [61, 150] width 123 height 20
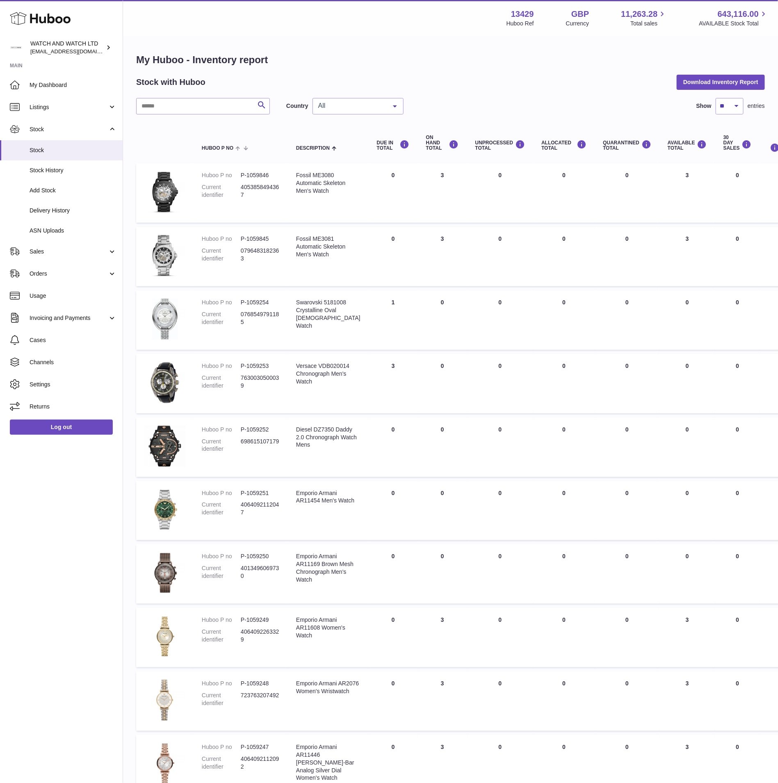
click at [210, 116] on div "Search Country All All GB NL No elements found. Consider changing the search qu…" at bounding box center [450, 455] width 629 height 715
click at [216, 109] on input "text" at bounding box center [203, 106] width 134 height 16
paste input "********"
type input "********"
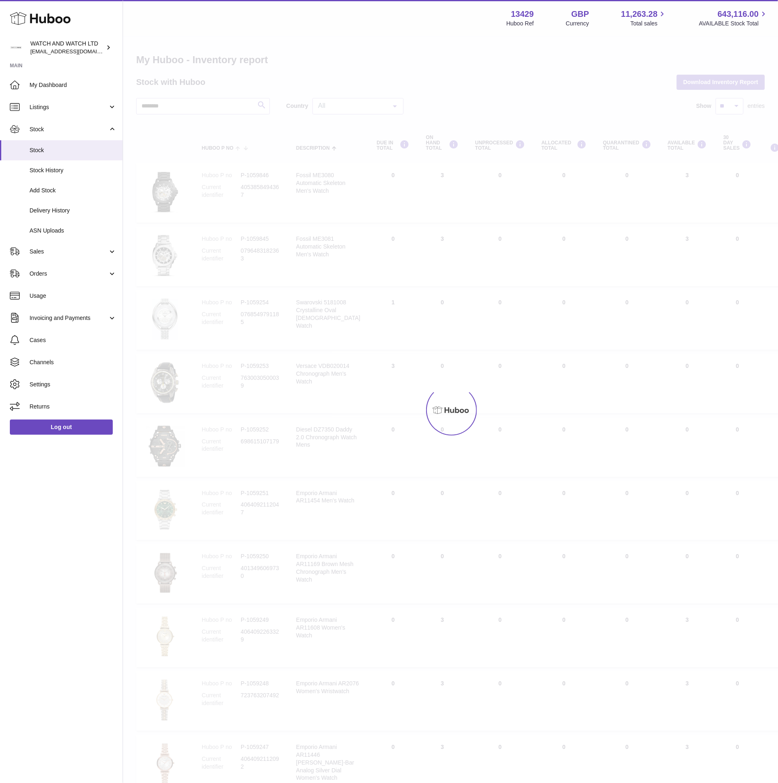
click at [259, 105] on div at bounding box center [450, 410] width 655 height 746
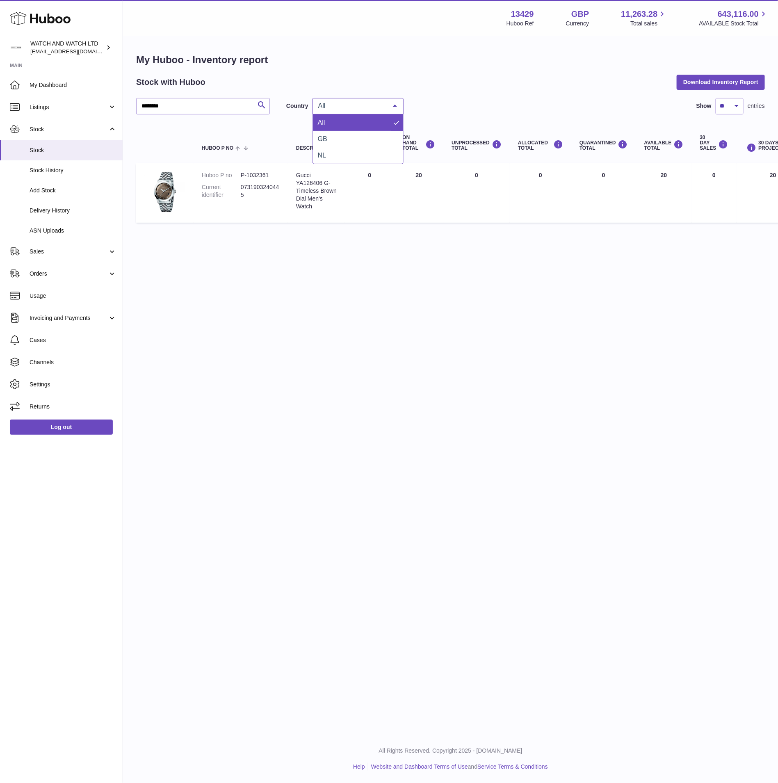
click at [328, 108] on span "All" at bounding box center [351, 106] width 71 height 8
click at [337, 154] on span "NL" at bounding box center [358, 155] width 90 height 16
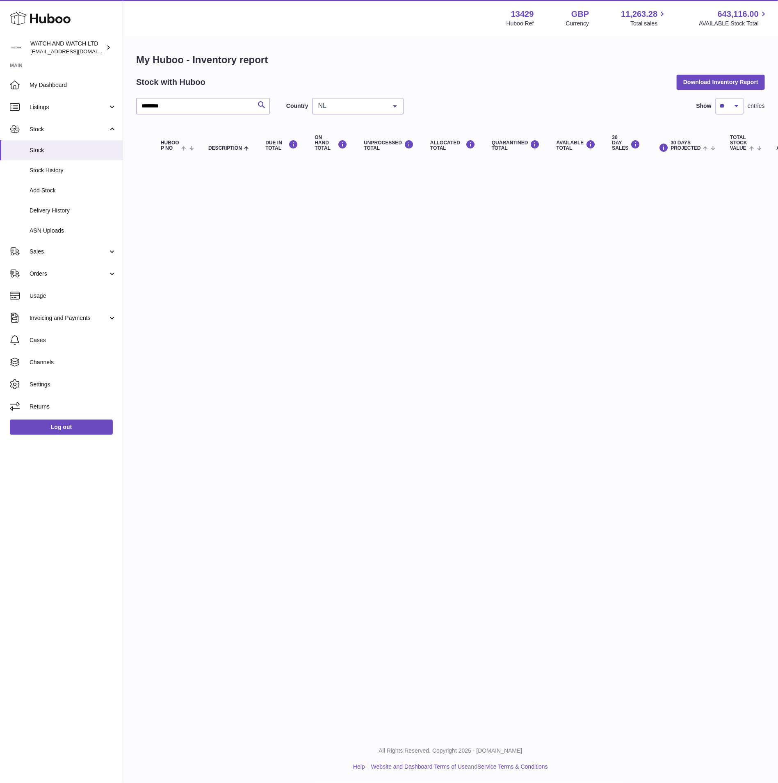
click at [358, 102] on span "NL" at bounding box center [351, 106] width 71 height 8
click at [58, 257] on link "Sales" at bounding box center [61, 251] width 123 height 22
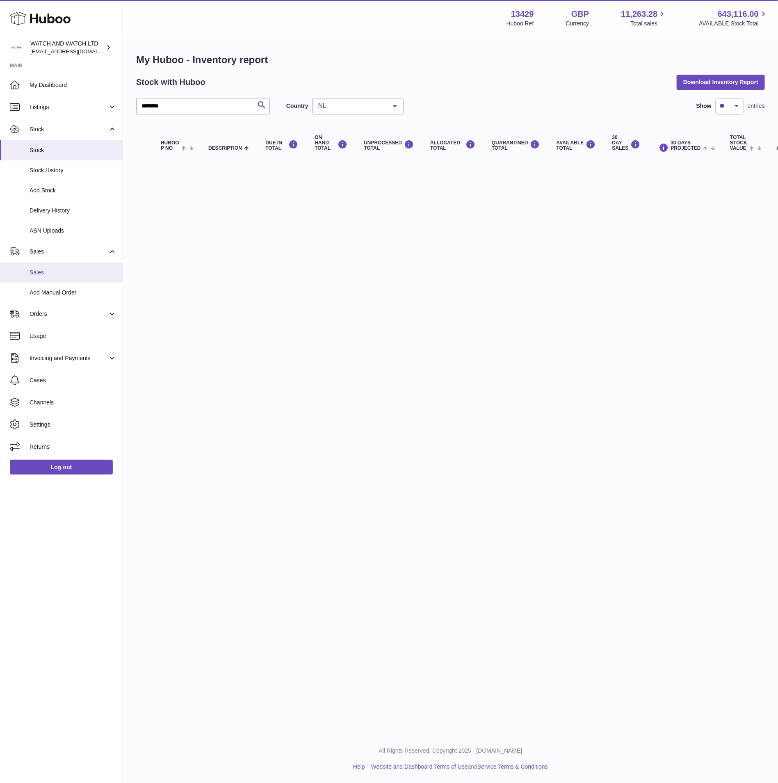
click at [60, 274] on span "Sales" at bounding box center [73, 273] width 87 height 8
